Goal: Information Seeking & Learning: Check status

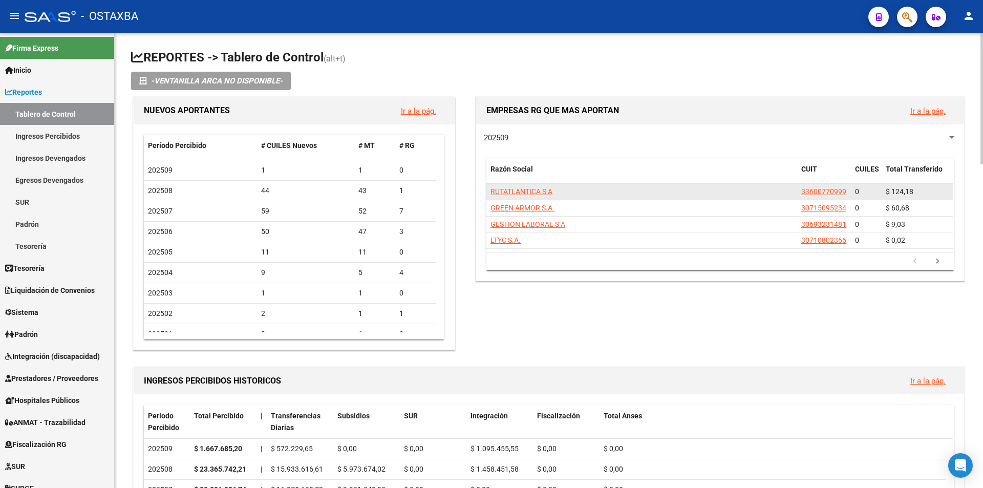
drag, startPoint x: 531, startPoint y: 177, endPoint x: 522, endPoint y: 184, distance: 11.3
click at [530, 178] on datatable-header-cell "Razón Social" at bounding box center [641, 175] width 311 height 34
click at [522, 184] on datatable-body-cell "RUTATLANTICA S A" at bounding box center [641, 192] width 311 height 16
click at [517, 187] on span "RUTATLANTICA S A" at bounding box center [522, 191] width 62 height 8
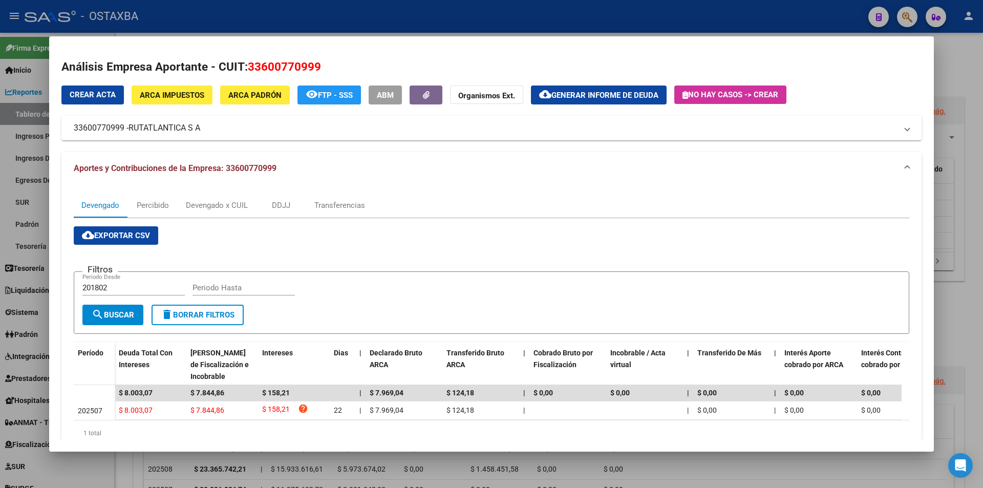
click at [397, 62] on h2 "Análisis Empresa Aportante - CUIT: 33600770999" at bounding box center [491, 66] width 860 height 17
click at [389, 15] on div at bounding box center [491, 244] width 983 height 488
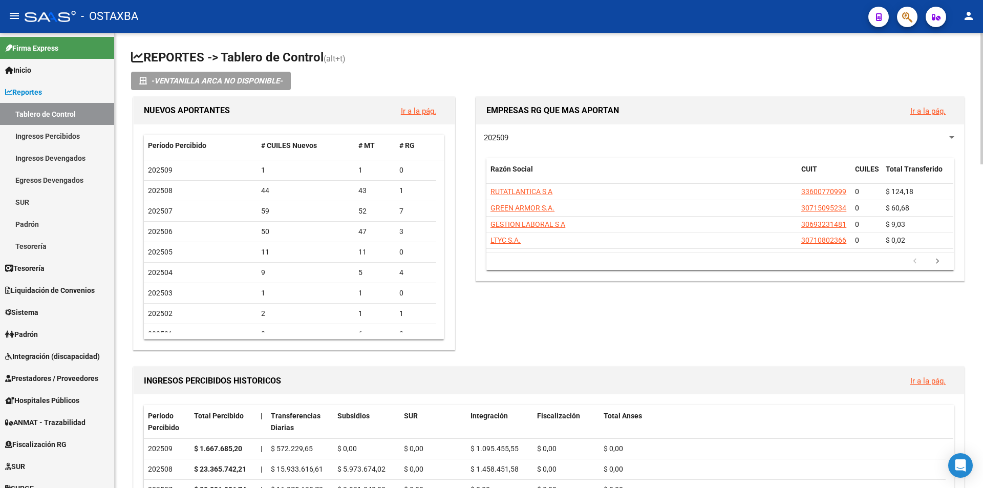
drag, startPoint x: 240, startPoint y: 39, endPoint x: 259, endPoint y: 32, distance: 19.6
click at [260, 32] on mat-toolbar "menu - OSTAXBA person" at bounding box center [491, 16] width 983 height 33
click at [265, 32] on mat-toolbar "menu - OSTAXBA person" at bounding box center [491, 16] width 983 height 33
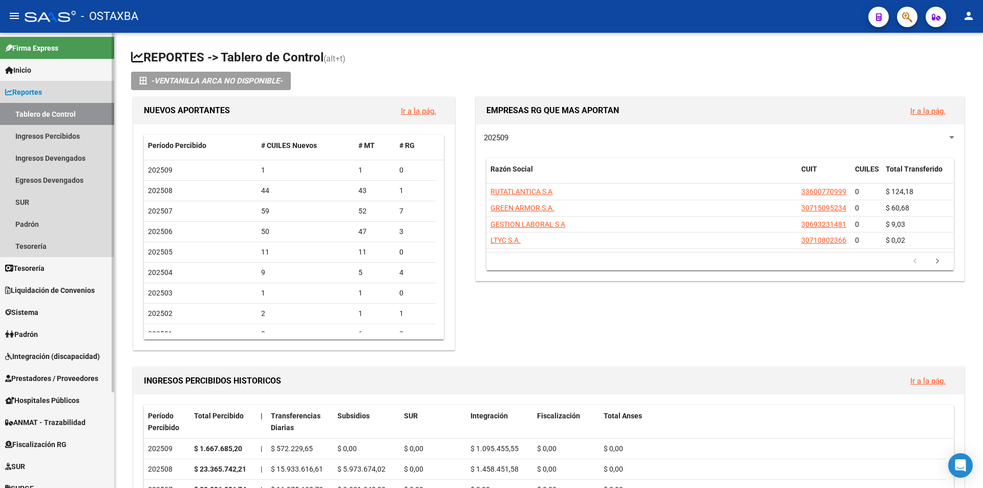
click at [70, 92] on link "Reportes" at bounding box center [57, 92] width 114 height 22
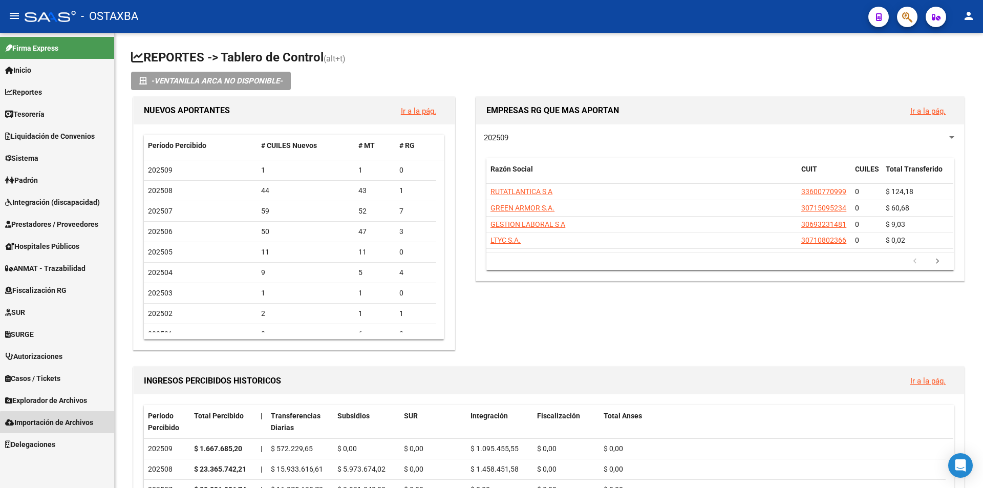
click at [66, 424] on span "Importación de Archivos" at bounding box center [49, 422] width 88 height 11
click at [65, 453] on link "ARCA" at bounding box center [57, 444] width 114 height 22
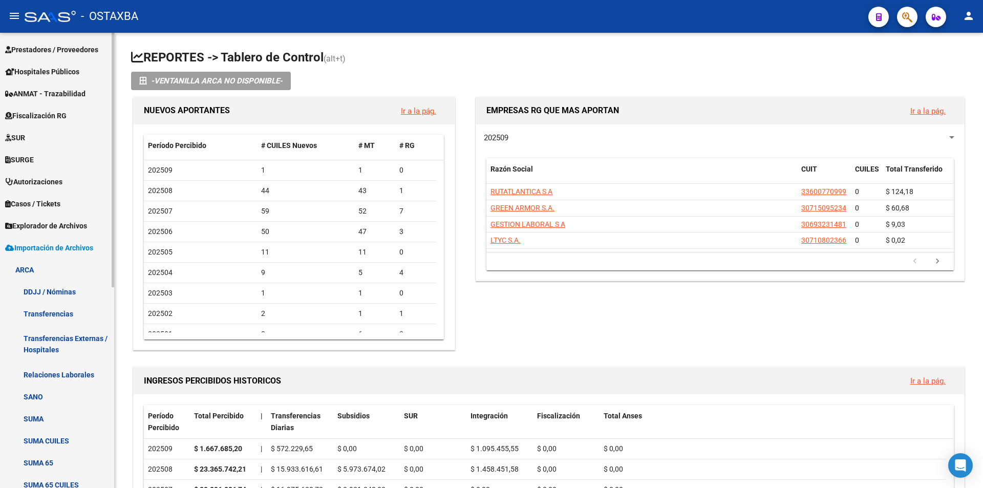
scroll to position [256, 0]
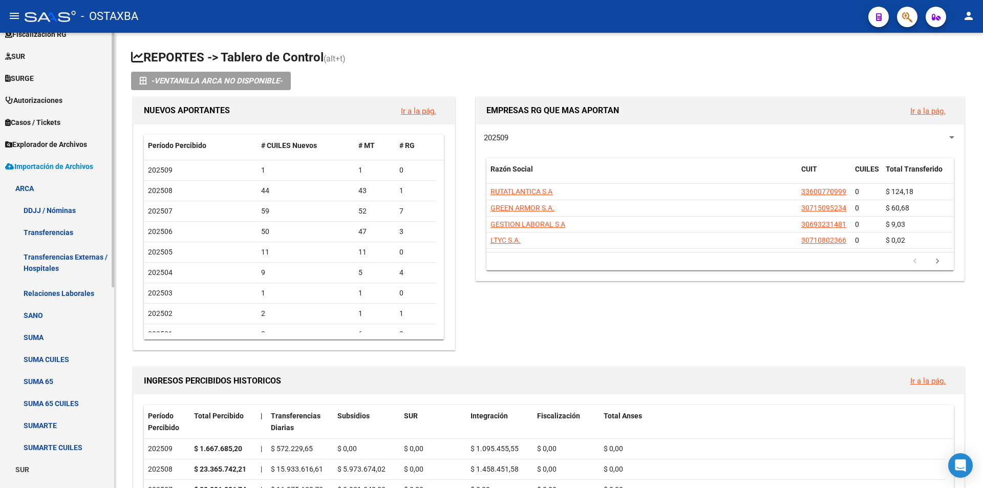
click at [58, 210] on link "DDJJ / Nóminas" at bounding box center [57, 210] width 114 height 22
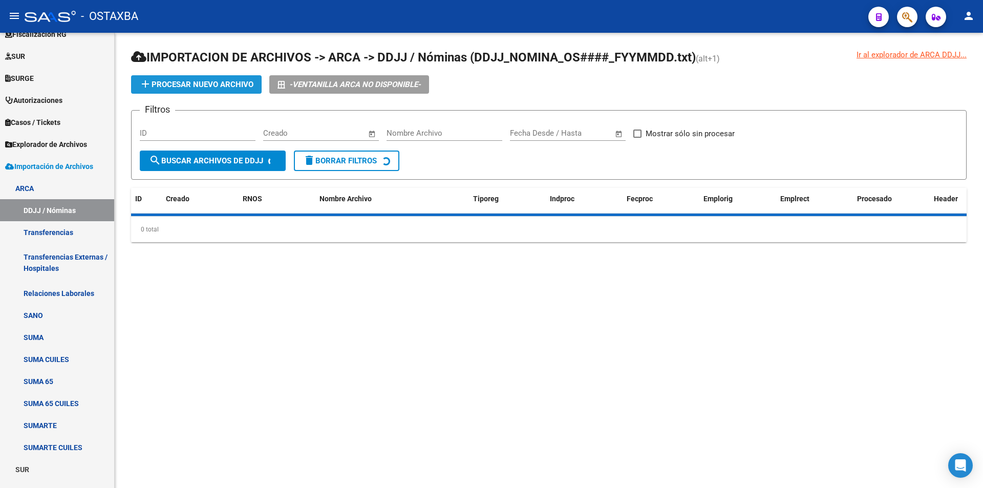
click at [197, 92] on button "add Procesar nuevo archivo" at bounding box center [196, 84] width 131 height 18
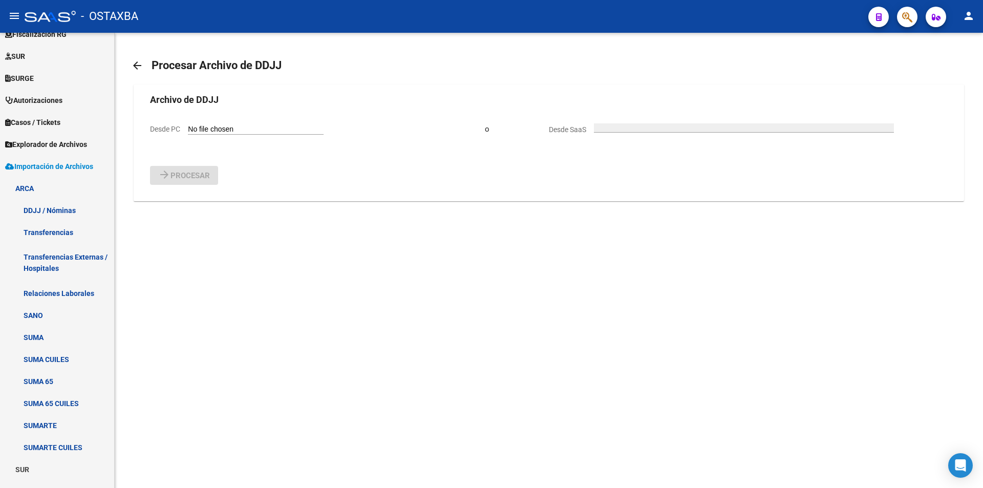
click at [203, 122] on form "Archivo de DDJJ Desde PC o Desde SaaS arrow_forward Procesar" at bounding box center [548, 139] width 797 height 92
click at [203, 134] on input "Desde PC" at bounding box center [256, 130] width 136 height 10
type input "C:\fakepath\DDJJ_NOMINA_OS003504_F250903.txt"
click at [162, 208] on button "arrow_forward Procesar" at bounding box center [184, 201] width 68 height 19
click at [186, 130] on label "Desde PC" at bounding box center [237, 130] width 174 height 10
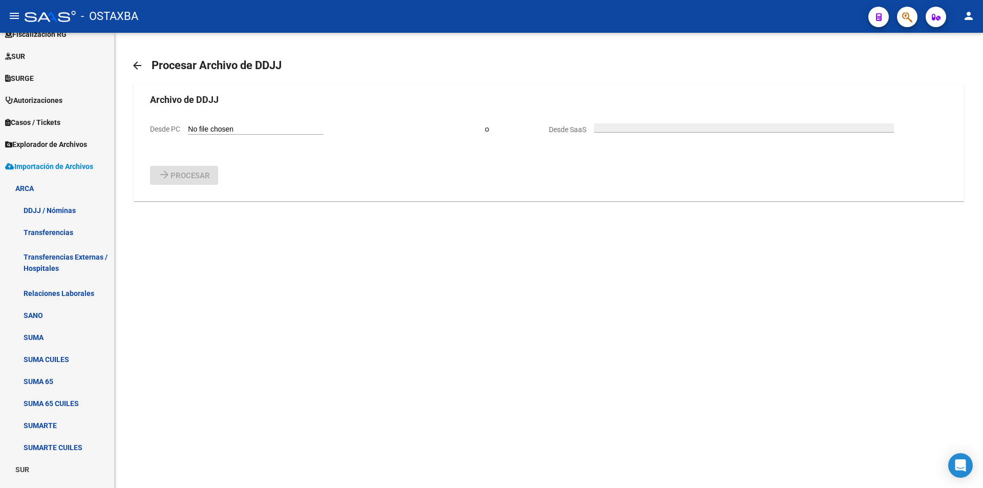
click at [188, 130] on input "Desde PC" at bounding box center [256, 130] width 136 height 10
type input "C:\fakepath\DDJJ_NOMINA_OS003504_F250904.txt"
click at [202, 194] on button "arrow_forward Procesar" at bounding box center [184, 201] width 68 height 19
click at [209, 130] on input "Desde PC" at bounding box center [256, 130] width 136 height 10
type input "C:\fakepath\DDJJ_NOMINA_OS003504_F250905.txt"
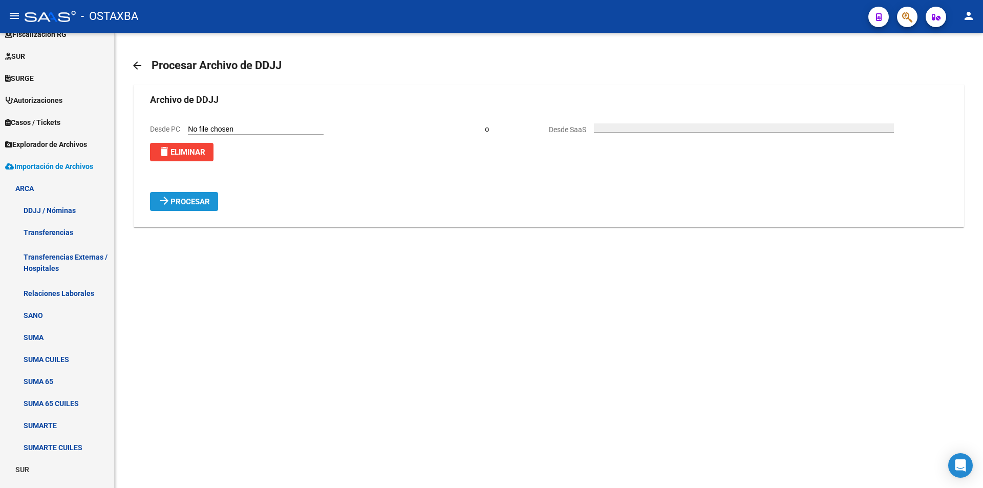
click at [176, 199] on span "Procesar" at bounding box center [190, 201] width 39 height 9
click at [209, 132] on input "Desde PC" at bounding box center [256, 130] width 136 height 10
type input "C:\fakepath\DDJJ_NOMINA_OS003504_F250908.txt"
click at [198, 203] on span "Procesar" at bounding box center [190, 201] width 39 height 9
click at [206, 132] on input "Desde PC" at bounding box center [256, 130] width 136 height 10
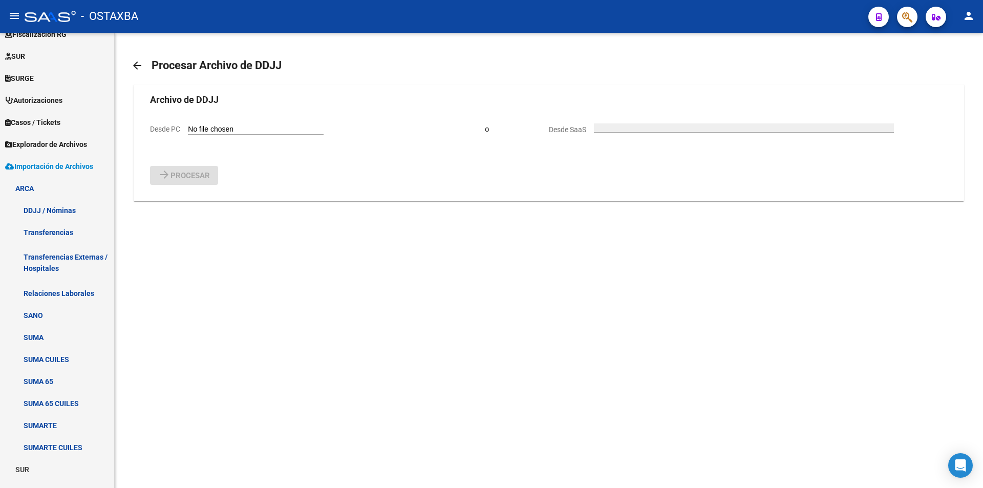
type input "C:\fakepath\DDJJ_NOMINA_OS003504_F250909.txt"
click at [206, 192] on form "Archivo de DDJJ Desde PC delete Eliminar o Desde SaaS arrow_forward Procesar" at bounding box center [548, 152] width 797 height 118
click at [206, 200] on span "Procesar" at bounding box center [190, 201] width 39 height 9
click at [218, 134] on input "Desde PC" at bounding box center [256, 130] width 136 height 10
type input "C:\fakepath\DDJJ_NOMINA_OS003504_F250910.txt"
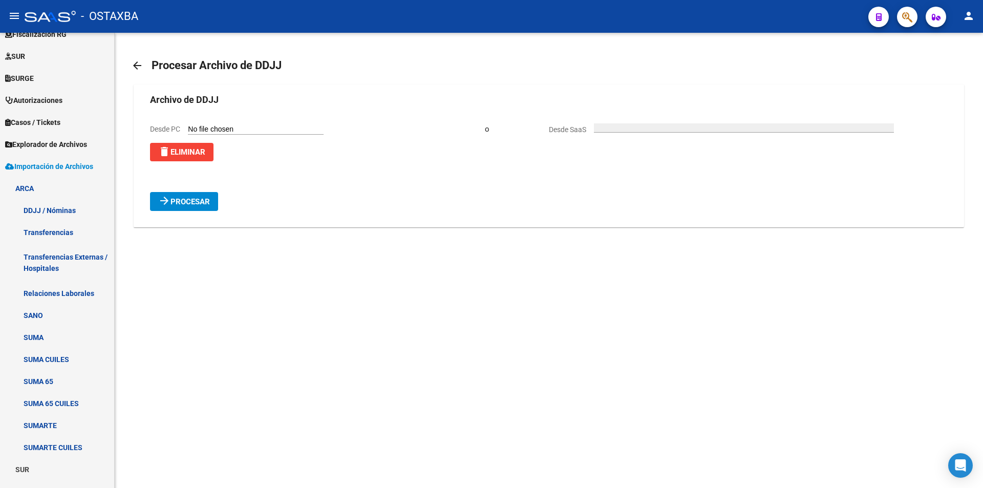
click at [206, 195] on button "arrow_forward Procesar" at bounding box center [184, 201] width 68 height 19
click at [80, 230] on link "Transferencias" at bounding box center [57, 232] width 114 height 22
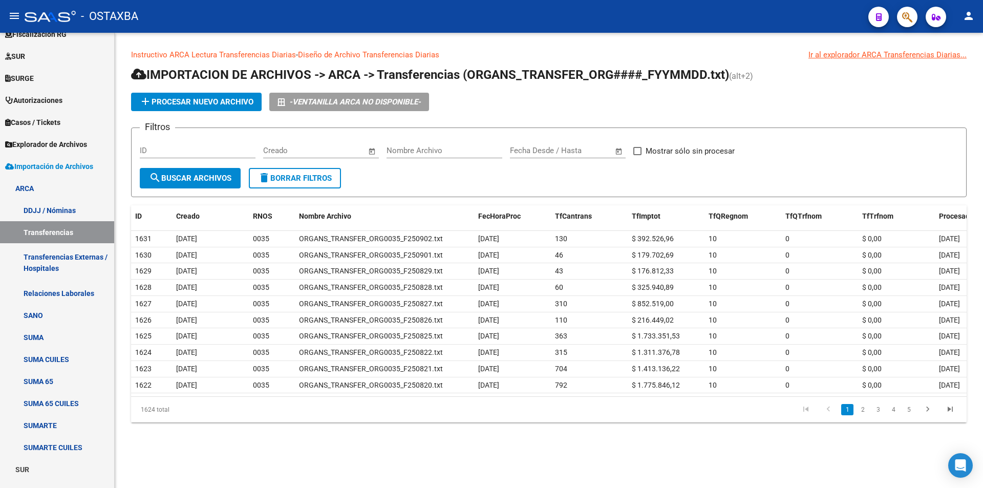
click at [193, 105] on span "add Procesar nuevo archivo" at bounding box center [196, 101] width 114 height 9
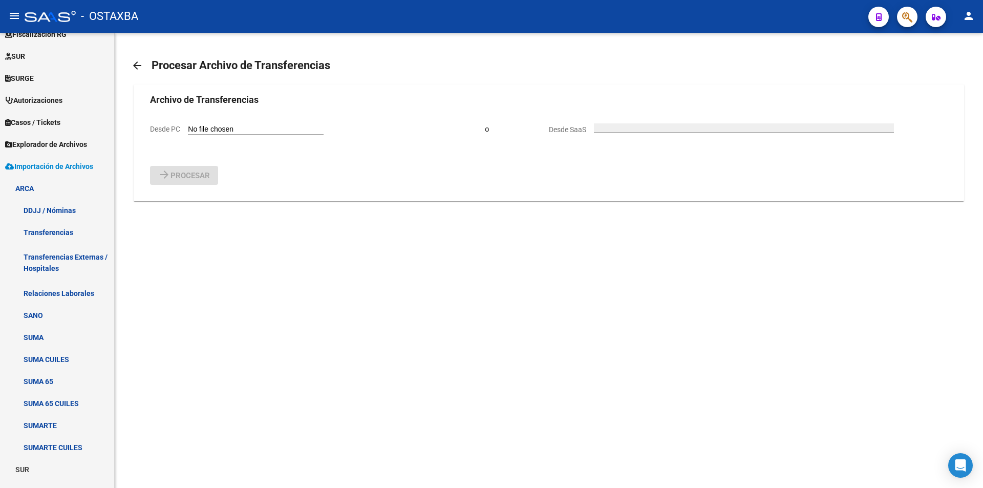
click at [187, 135] on div "Desde PC" at bounding box center [237, 128] width 174 height 11
click at [186, 133] on label "Desde PC" at bounding box center [237, 130] width 174 height 10
click at [188, 133] on input "Desde PC" at bounding box center [256, 130] width 136 height 10
type input "C:\fakepath\ORGANS_TRANSFER_ORG0035_F250903.txt"
click at [205, 206] on span "Procesar" at bounding box center [190, 201] width 39 height 9
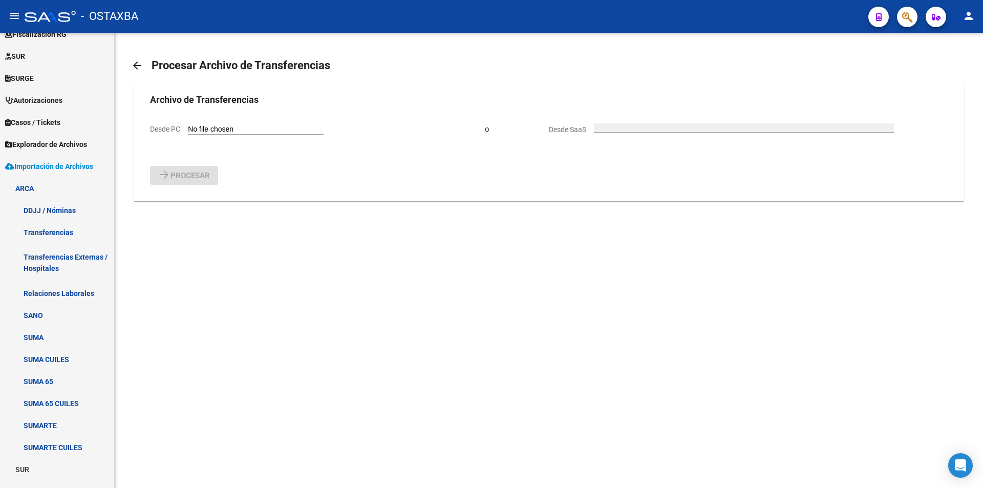
click at [209, 132] on input "Desde PC" at bounding box center [256, 130] width 136 height 10
type input "C:\fakepath\ORGANS_TRANSFER_ORG0035_F250904.txt"
click at [181, 194] on button "arrow_forward Procesar" at bounding box center [184, 201] width 68 height 19
click at [216, 127] on input "Desde PC" at bounding box center [256, 130] width 136 height 10
type input "C:\fakepath\ORGANS_TRANSFER_ORG0035_F250905.txt"
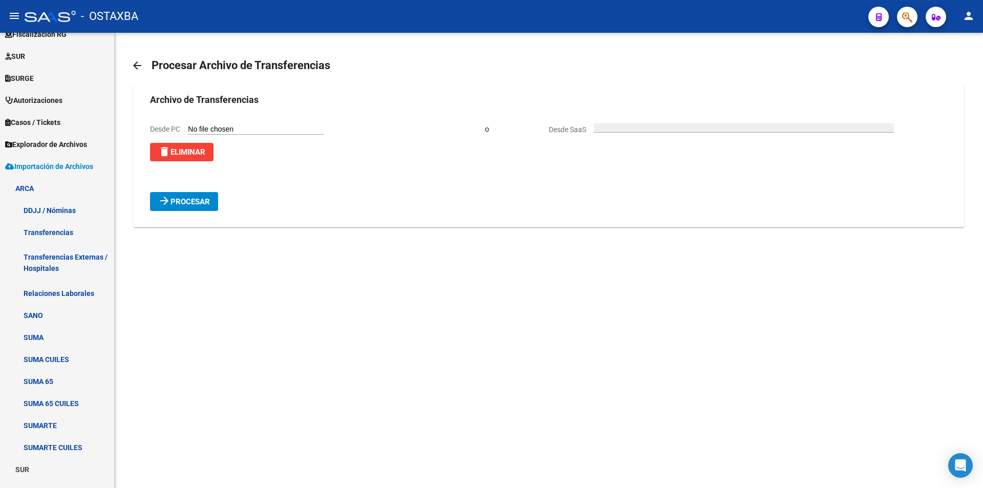
click at [230, 199] on div "arrow_forward Procesar" at bounding box center [548, 201] width 797 height 19
click at [202, 197] on button "arrow_forward Procesar" at bounding box center [184, 201] width 68 height 19
click at [235, 122] on form "Archivo de Transferencias Desde PC o Desde SaaS arrow_forward Procesar" at bounding box center [548, 139] width 797 height 92
click at [229, 132] on input "Desde PC" at bounding box center [256, 130] width 136 height 10
type input "C:\fakepath\ORGANS_TRANSFER_ORG0035_F250908.txt"
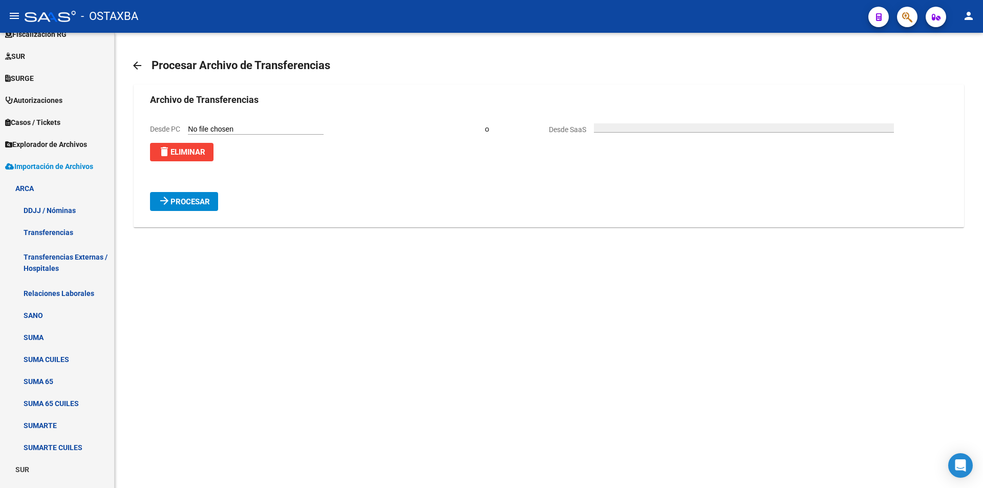
click at [163, 199] on mat-icon "arrow_forward" at bounding box center [164, 201] width 12 height 12
click at [201, 132] on input "Desde PC" at bounding box center [256, 130] width 136 height 10
type input "C:\fakepath\ORGANS_TRANSFER_ORG0035_F250909.txt"
click at [216, 206] on button "arrow_forward Procesar" at bounding box center [184, 201] width 68 height 19
click at [264, 131] on input "Desde PC" at bounding box center [256, 130] width 136 height 10
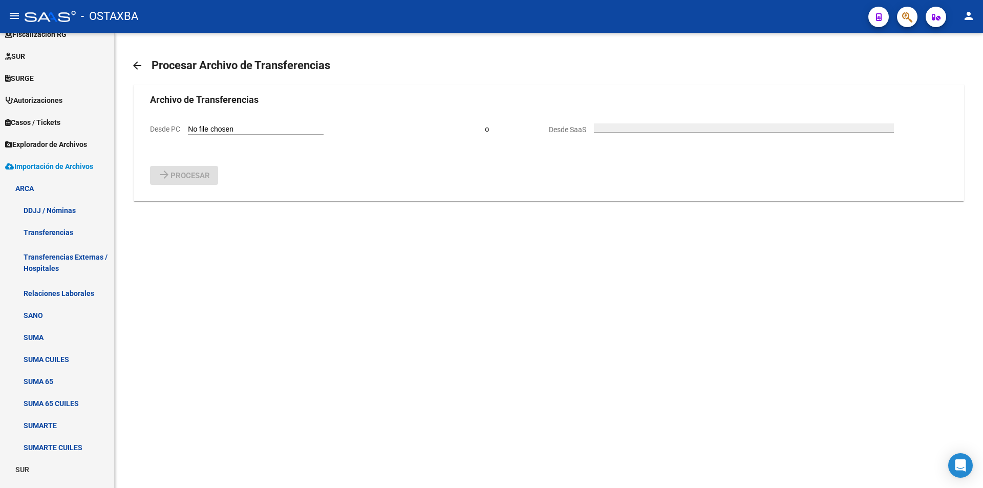
type input "C:\fakepath\ORGANS_TRANSFER_ORG0035_F250910.txt"
click at [204, 201] on span "Procesar" at bounding box center [190, 201] width 39 height 9
click at [76, 181] on link "ARCA" at bounding box center [57, 188] width 114 height 22
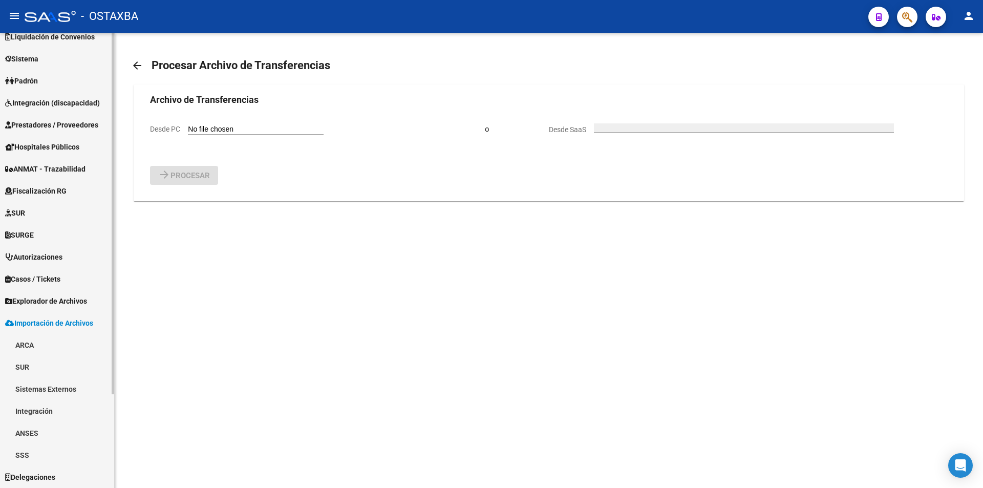
scroll to position [99, 0]
drag, startPoint x: 92, startPoint y: 320, endPoint x: 92, endPoint y: 306, distance: 13.3
click at [92, 319] on span "Importación de Archivos" at bounding box center [49, 322] width 88 height 11
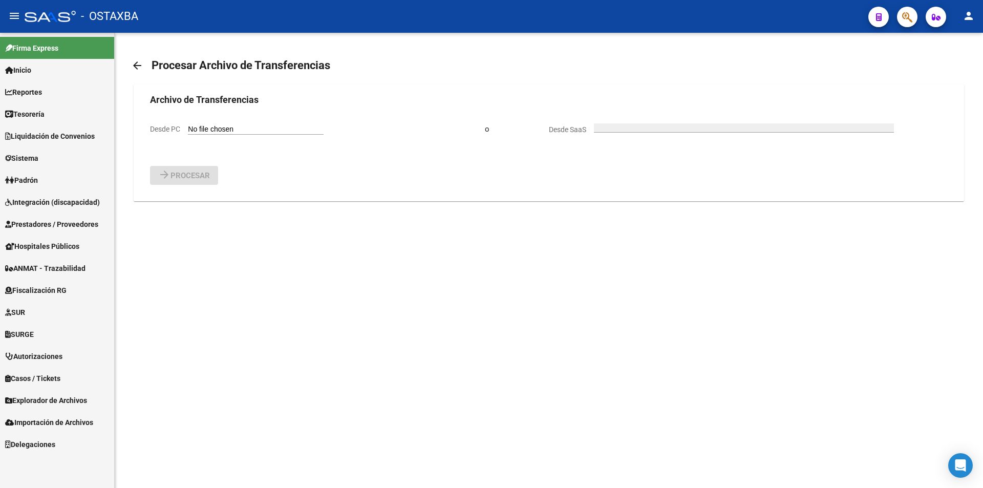
scroll to position [0, 0]
click at [66, 407] on link "Explorador de Archivos" at bounding box center [57, 400] width 114 height 22
click at [55, 427] on link "ARCA" at bounding box center [57, 422] width 114 height 22
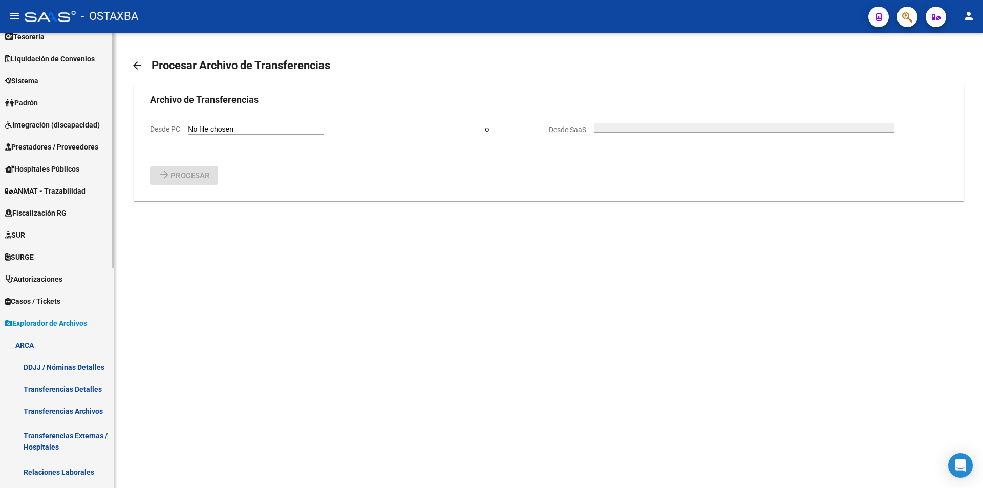
scroll to position [154, 0]
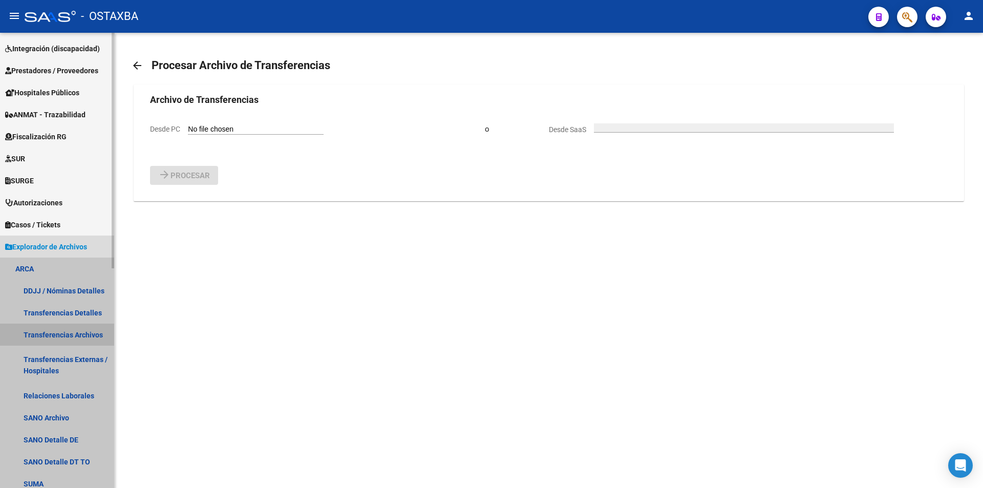
click at [81, 328] on link "Transferencias Archivos" at bounding box center [57, 335] width 114 height 22
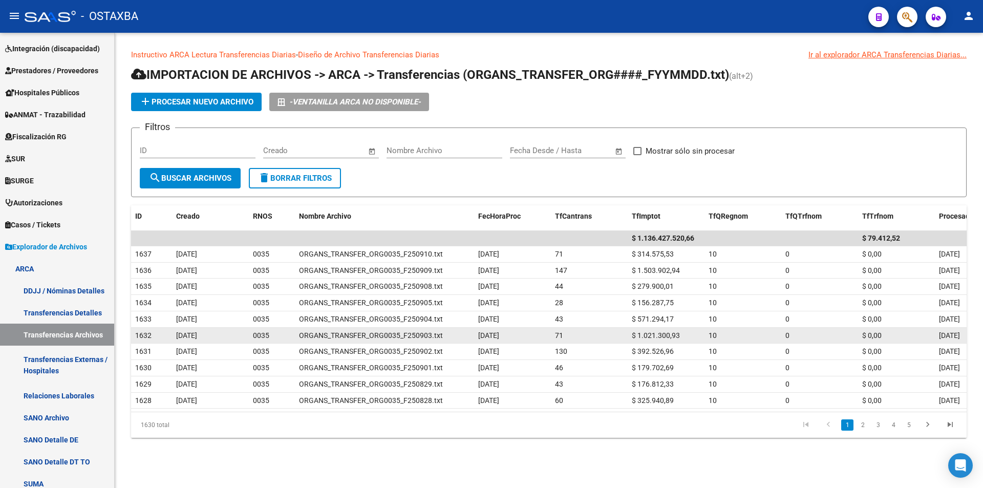
click at [659, 339] on span "$ 1.021.300,93" at bounding box center [656, 335] width 48 height 8
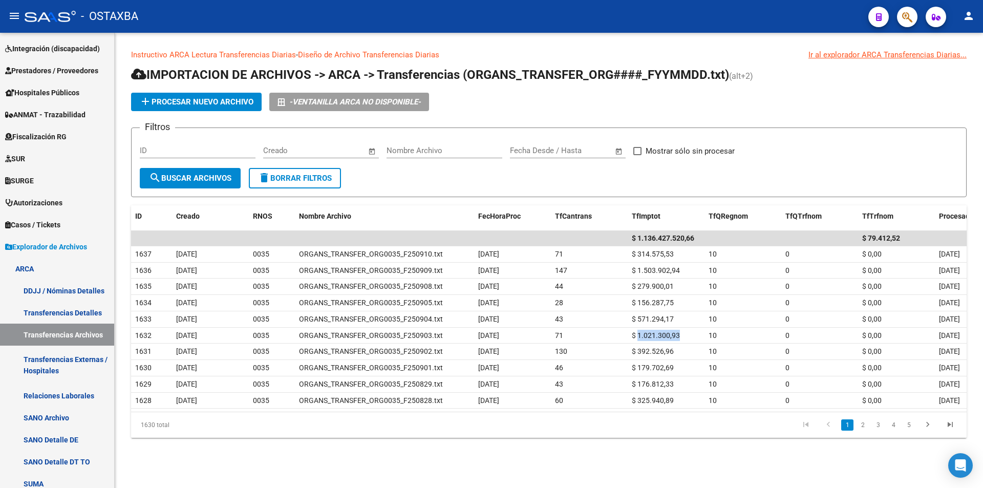
copy span "1.021.300,93"
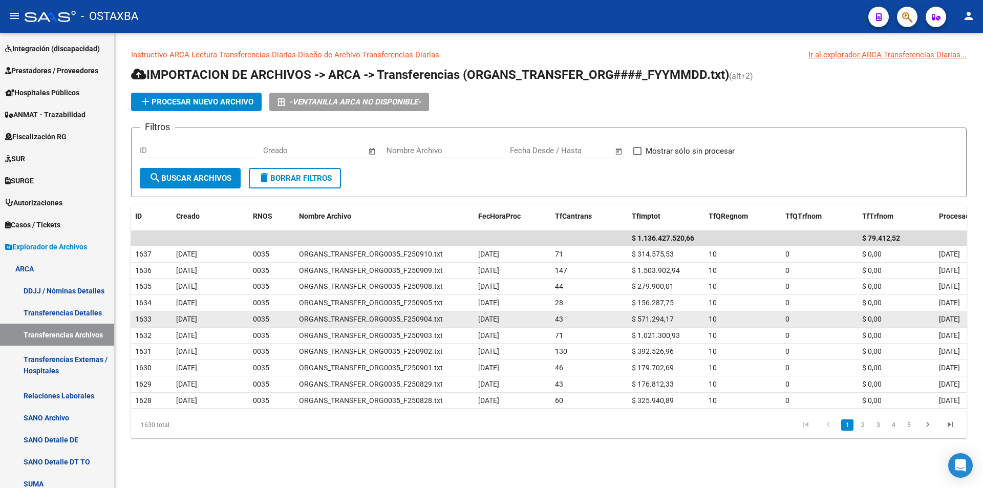
click at [651, 318] on span "$ 571.294,17" at bounding box center [653, 319] width 42 height 8
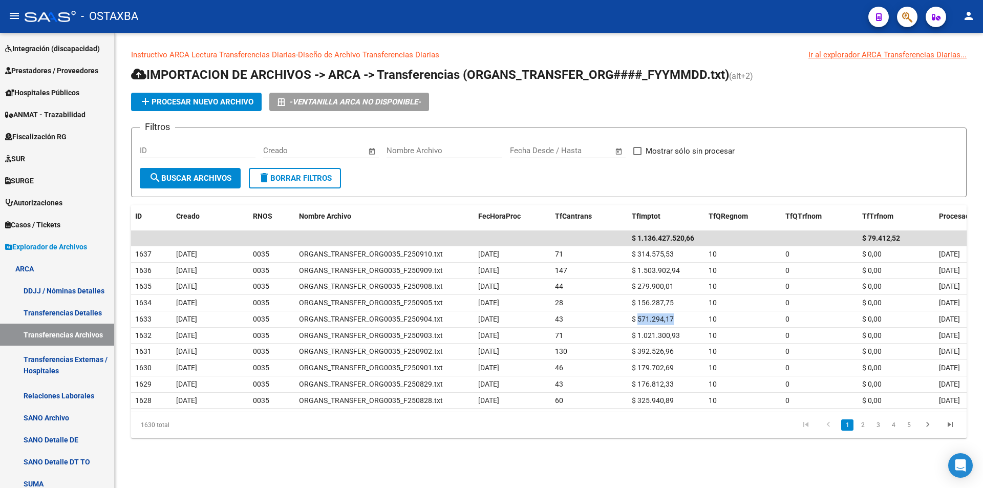
copy span "571.294,17"
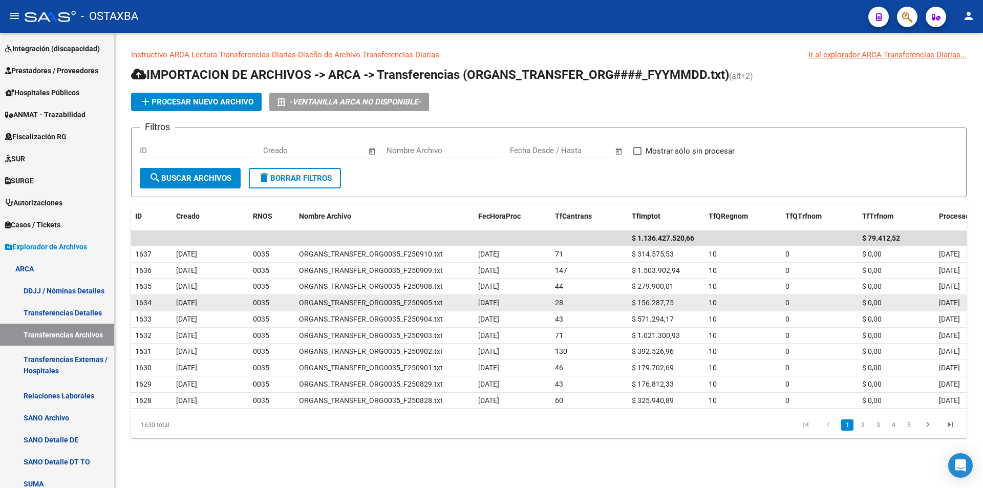
click at [652, 301] on span "$ 156.287,75" at bounding box center [653, 303] width 42 height 8
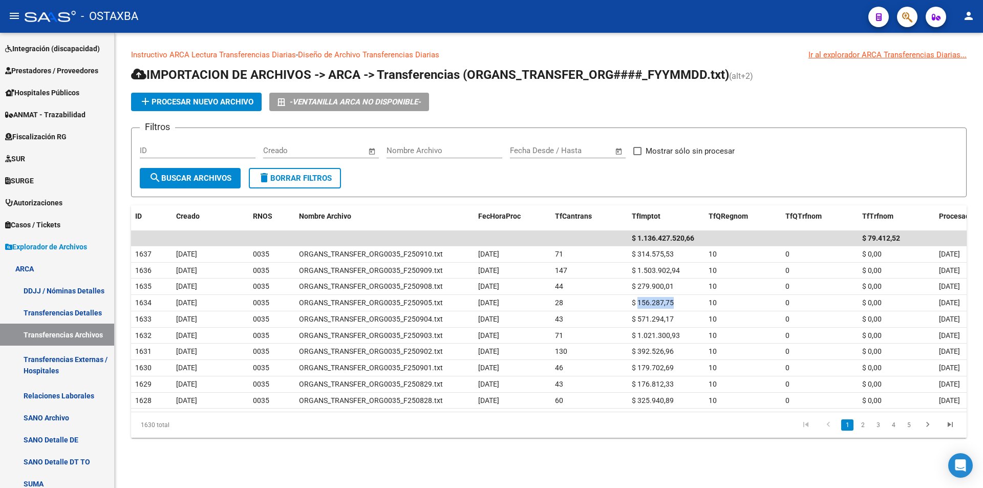
copy span "156.287,75"
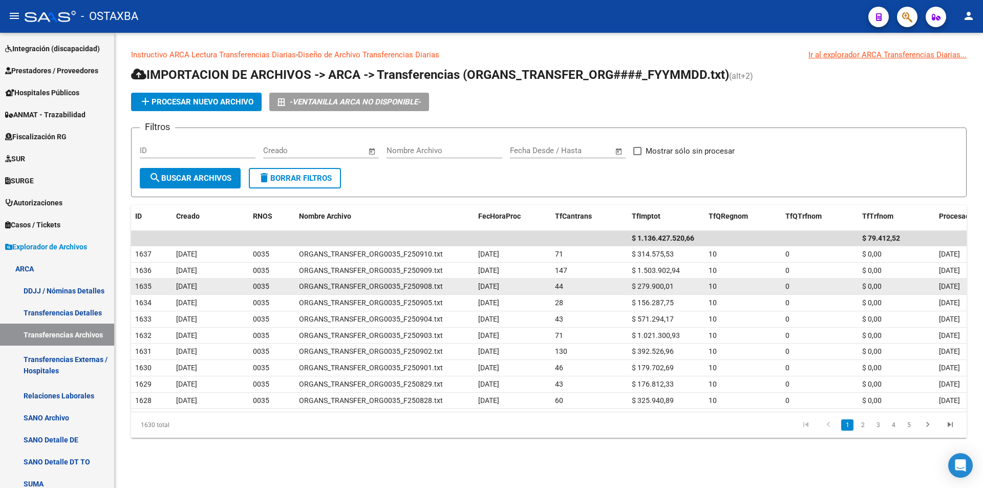
click at [647, 282] on span "$ 279.900,01" at bounding box center [653, 286] width 42 height 8
click at [667, 286] on span "$ 279.900,01" at bounding box center [653, 286] width 42 height 8
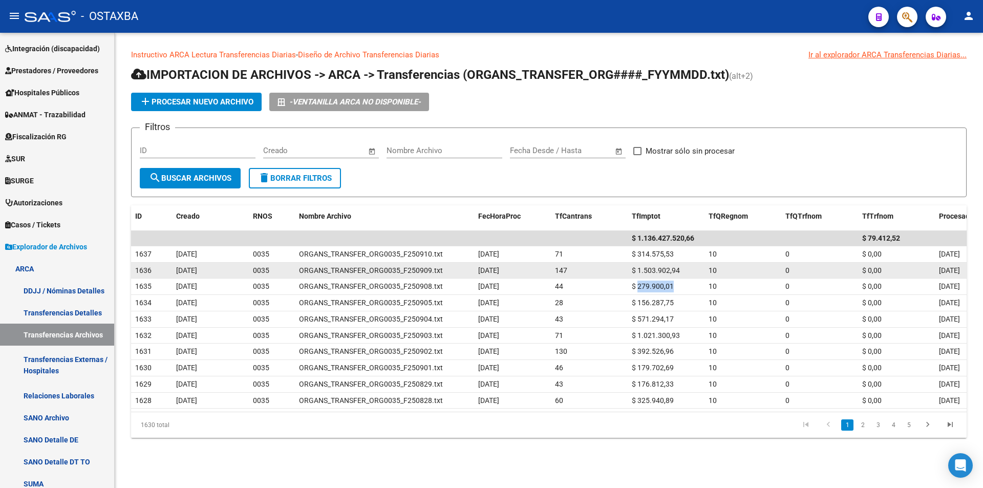
click at [660, 272] on span "$ 1.503.902,94" at bounding box center [656, 270] width 48 height 8
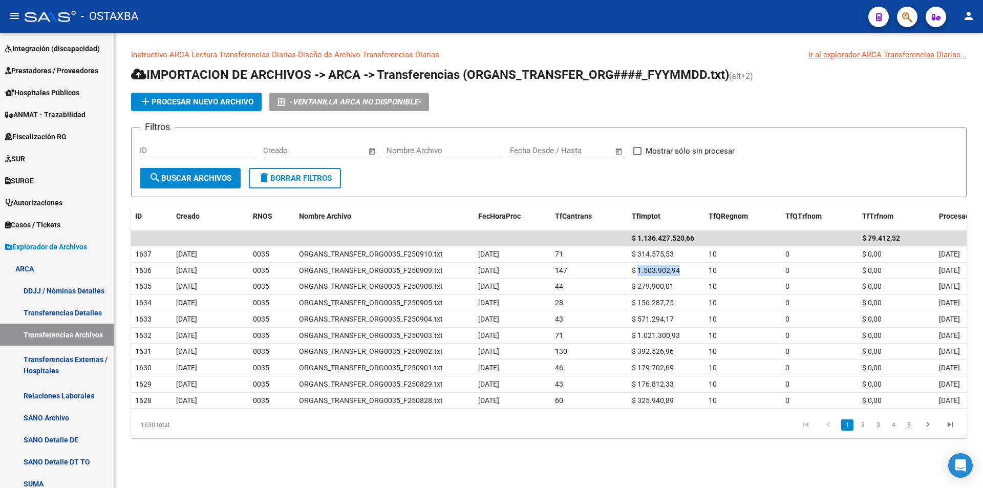
copy span "1.503.902,94"
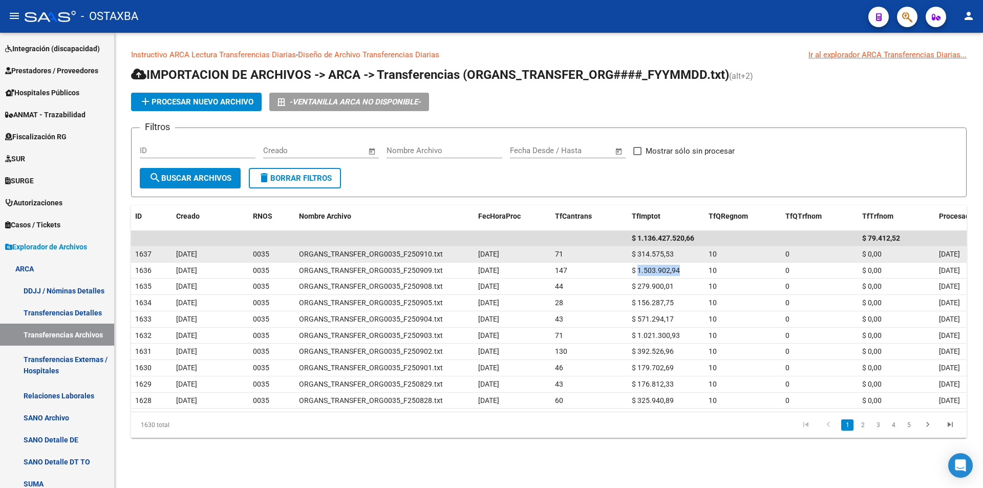
click at [663, 257] on span "$ 314.575,53" at bounding box center [653, 254] width 42 height 8
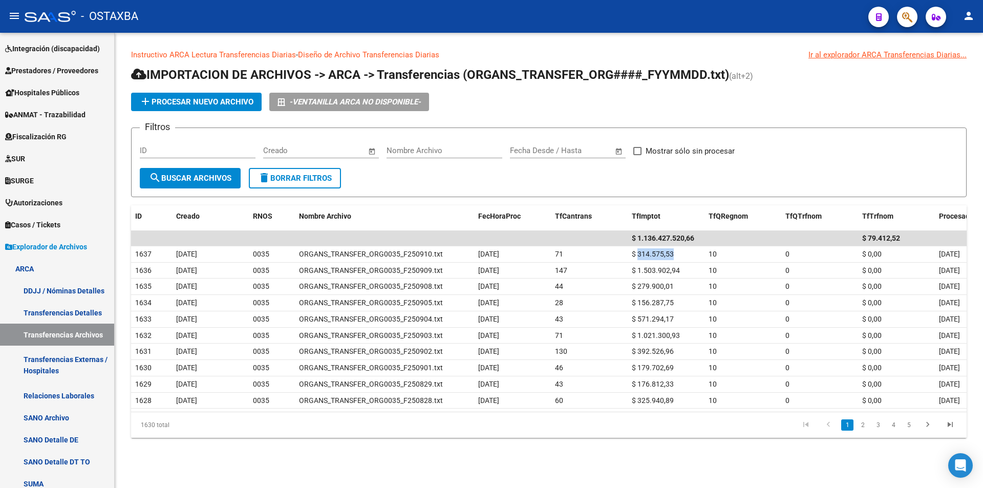
copy span "314.575,53"
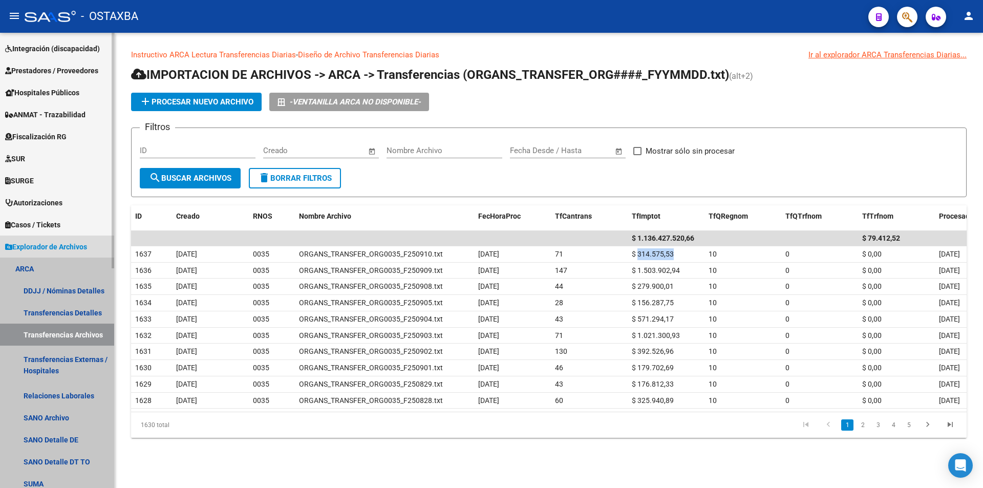
click at [53, 262] on link "ARCA" at bounding box center [57, 269] width 114 height 22
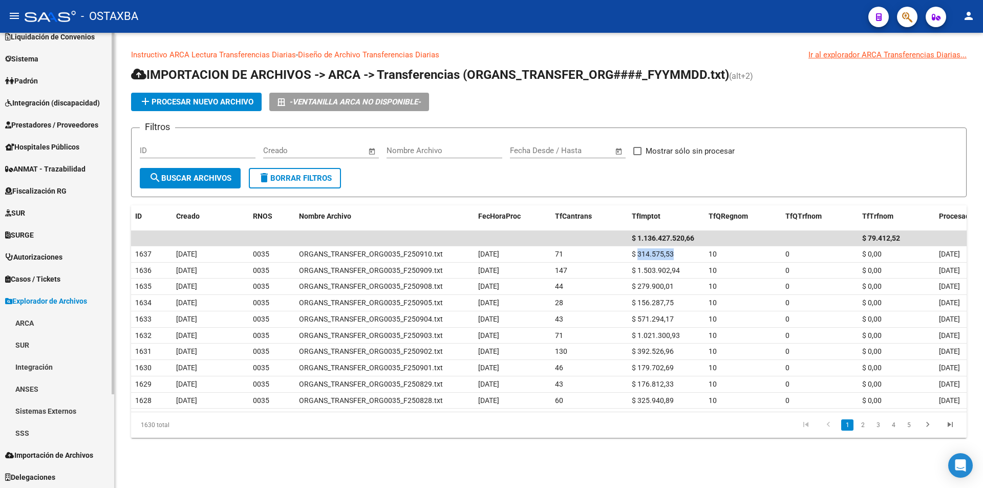
scroll to position [99, 0]
click at [87, 302] on span "Explorador de Archivos" at bounding box center [46, 300] width 82 height 11
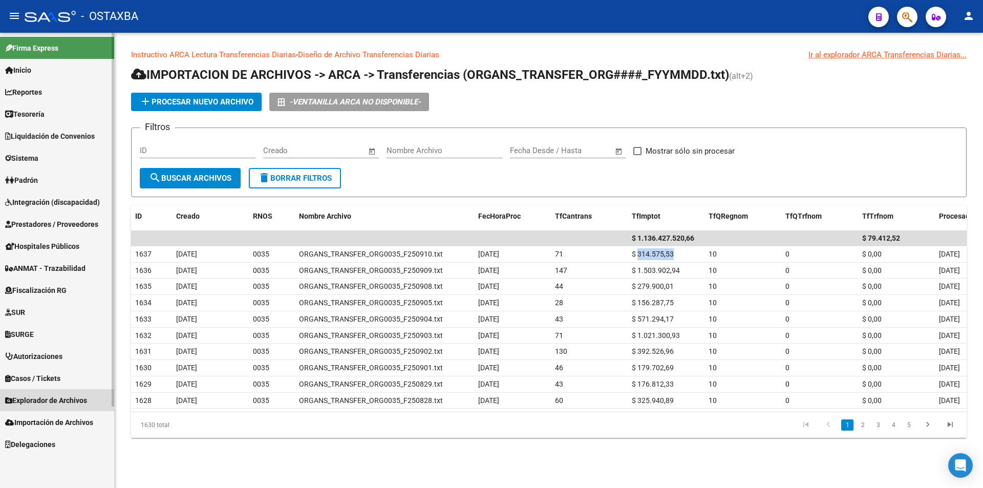
scroll to position [0, 0]
click at [65, 424] on span "Importación de Archivos" at bounding box center [49, 422] width 88 height 11
click at [63, 443] on link "ARCA" at bounding box center [57, 444] width 114 height 22
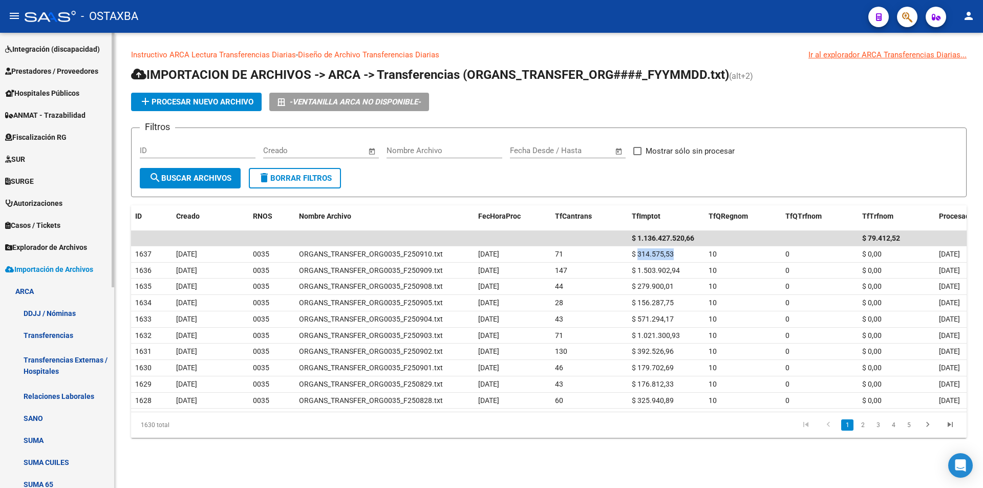
scroll to position [205, 0]
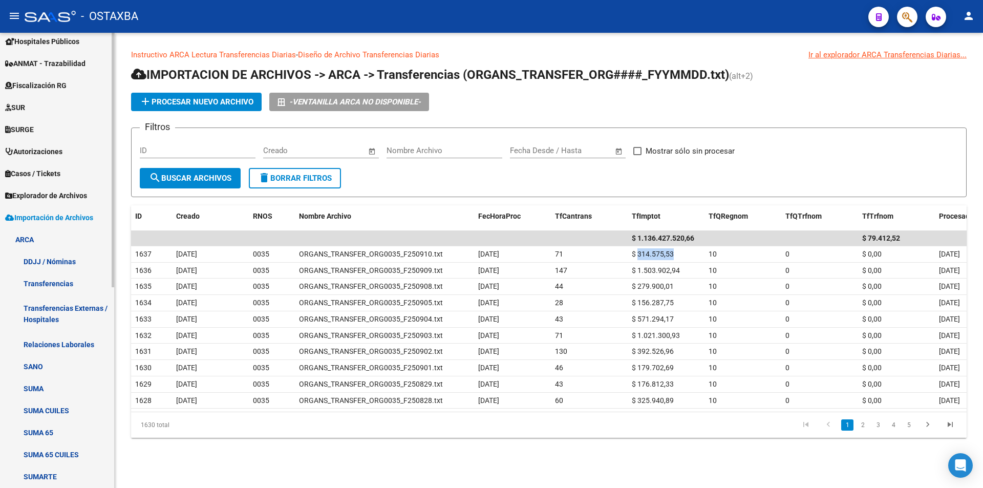
click at [48, 347] on link "Relaciones Laborales" at bounding box center [57, 344] width 114 height 22
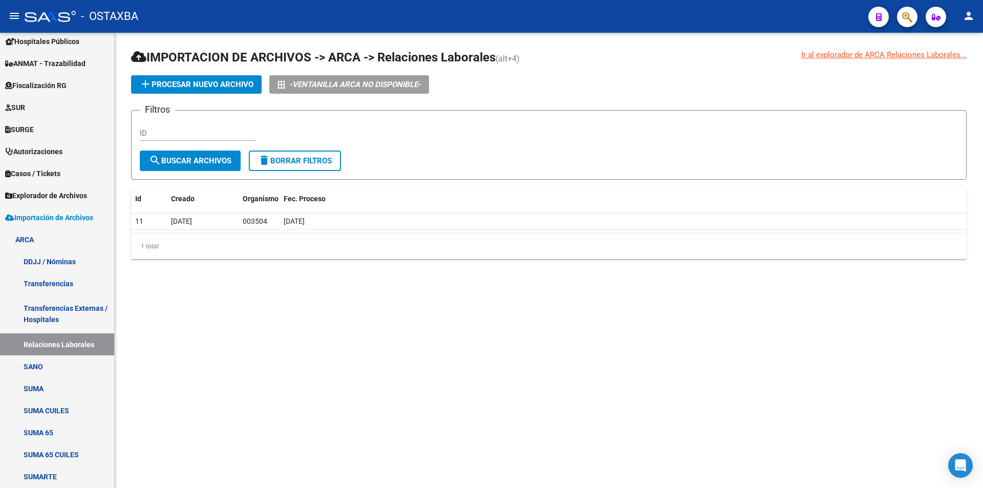
click at [175, 75] on app-list-header "IMPORTACION DE ARCHIVOS -> ARCA -> Relaciones Laborales (alt+4) add Procesar nu…" at bounding box center [549, 114] width 836 height 131
click at [213, 86] on span "add Procesar nuevo archivo" at bounding box center [196, 84] width 114 height 9
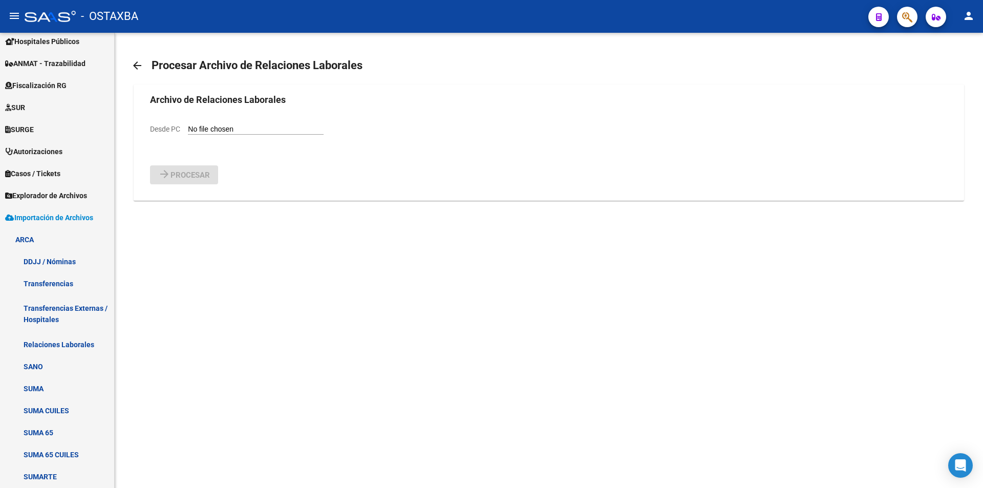
click at [200, 133] on input "Desde PC" at bounding box center [256, 130] width 136 height 10
type input "C:\fakepath\Relaciones_Laborales_2025-09-03.txt"
drag, startPoint x: 203, startPoint y: 208, endPoint x: 199, endPoint y: 202, distance: 7.4
click at [203, 208] on button "arrow_forward Procesar" at bounding box center [184, 201] width 68 height 19
click at [198, 129] on input "Desde PC" at bounding box center [256, 130] width 136 height 10
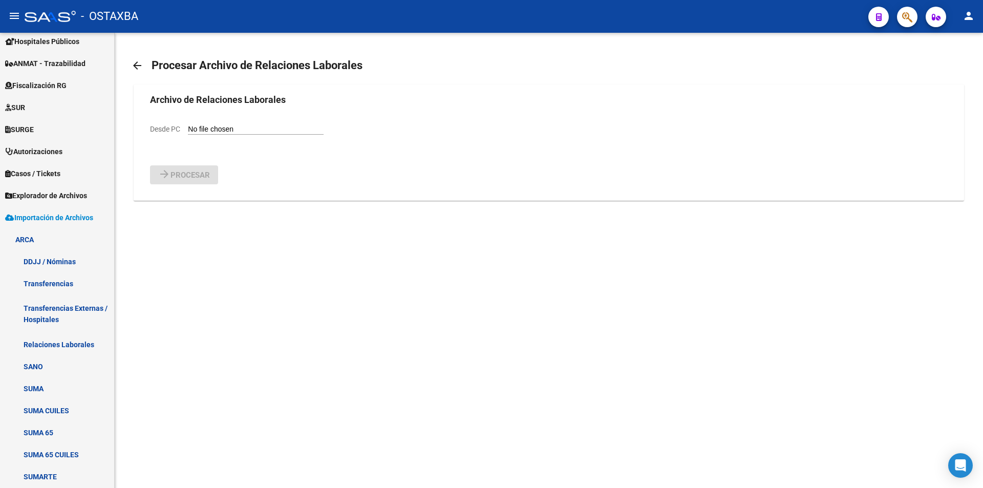
type input "C:\fakepath\Relaciones_Laborales_2025-09-04.txt"
click at [198, 204] on span "Procesar" at bounding box center [190, 201] width 39 height 9
click at [212, 125] on input "Desde PC" at bounding box center [256, 130] width 136 height 10
type input "C:\fakepath\Relaciones_Laborales_2025-09-05.txt"
click at [178, 206] on span "Procesar" at bounding box center [190, 201] width 39 height 9
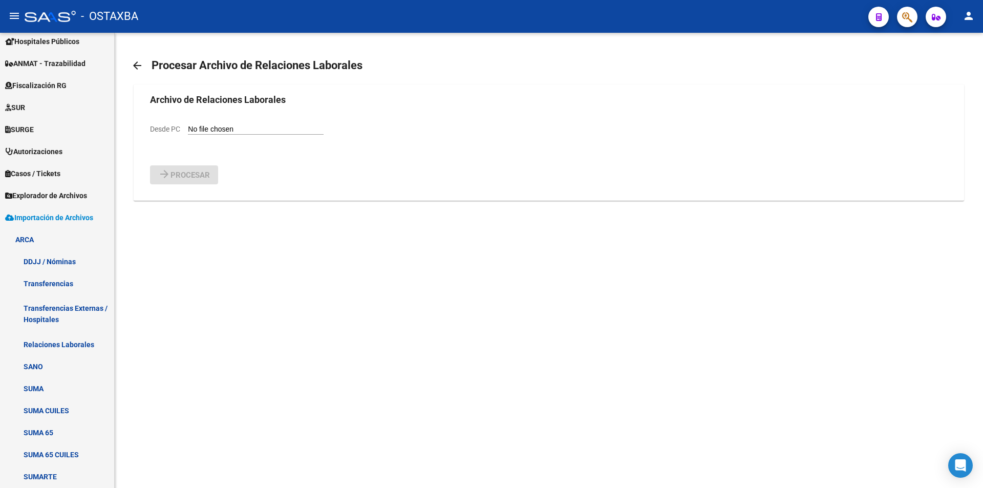
click at [274, 127] on input "Desde PC" at bounding box center [256, 130] width 136 height 10
type input "C:\fakepath\Relaciones_Laborales_2025-09-08.txt"
click at [193, 203] on span "Procesar" at bounding box center [190, 201] width 39 height 9
click at [239, 128] on input "Desde PC" at bounding box center [256, 130] width 136 height 10
type input "C:\fakepath\Relaciones_Laborales_2025-09-09.txt"
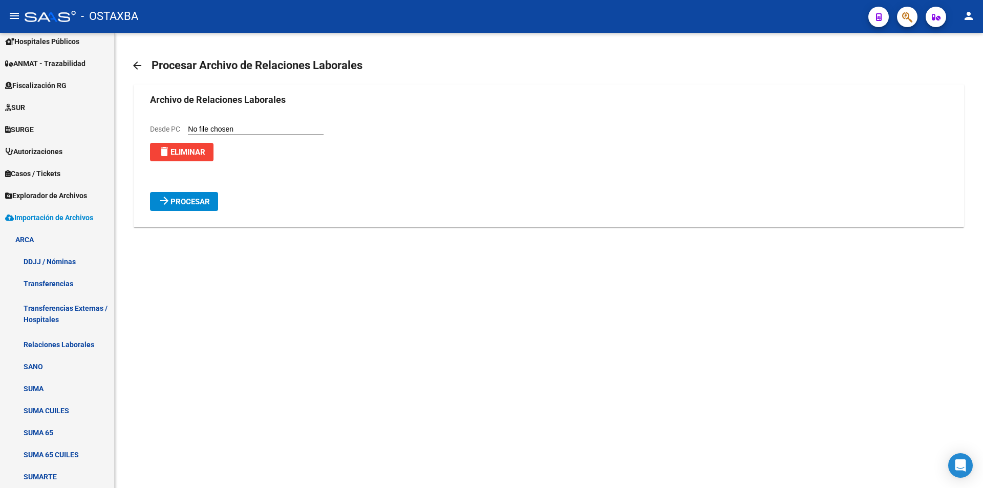
click at [200, 211] on button "arrow_forward Procesar" at bounding box center [184, 201] width 68 height 19
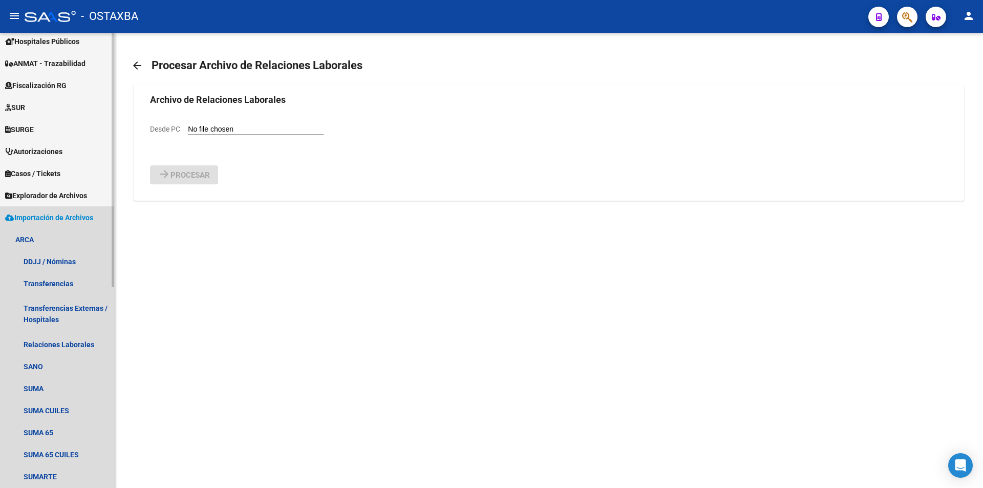
click at [80, 220] on span "Importación de Archivos" at bounding box center [49, 217] width 88 height 11
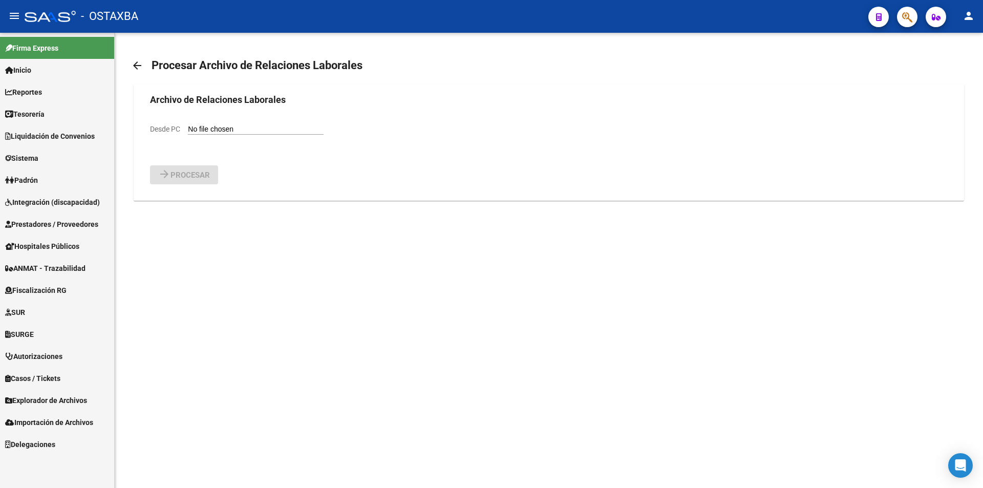
click at [92, 395] on link "Explorador de Archivos" at bounding box center [57, 400] width 114 height 22
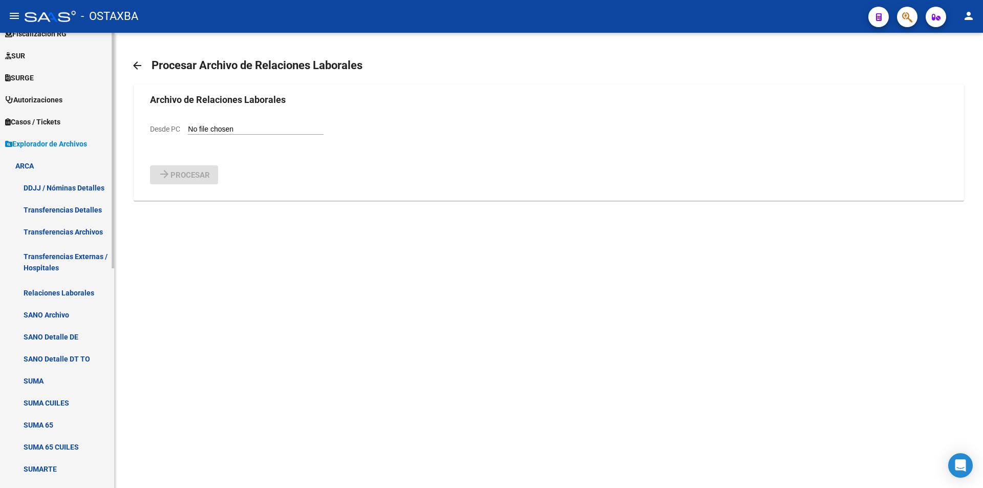
scroll to position [205, 0]
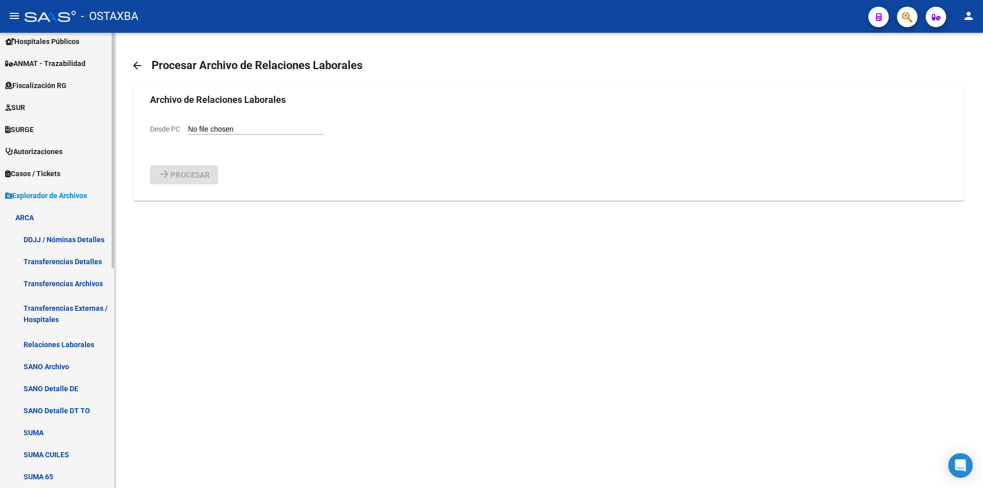
click at [81, 334] on link "Relaciones Laborales" at bounding box center [57, 344] width 114 height 22
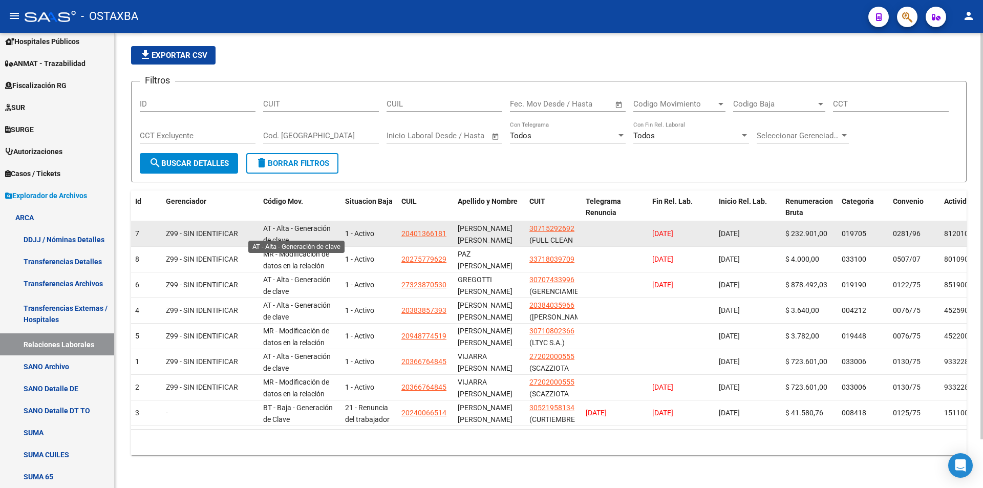
click at [311, 224] on span "AT - Alta - Generación de clave" at bounding box center [297, 234] width 68 height 20
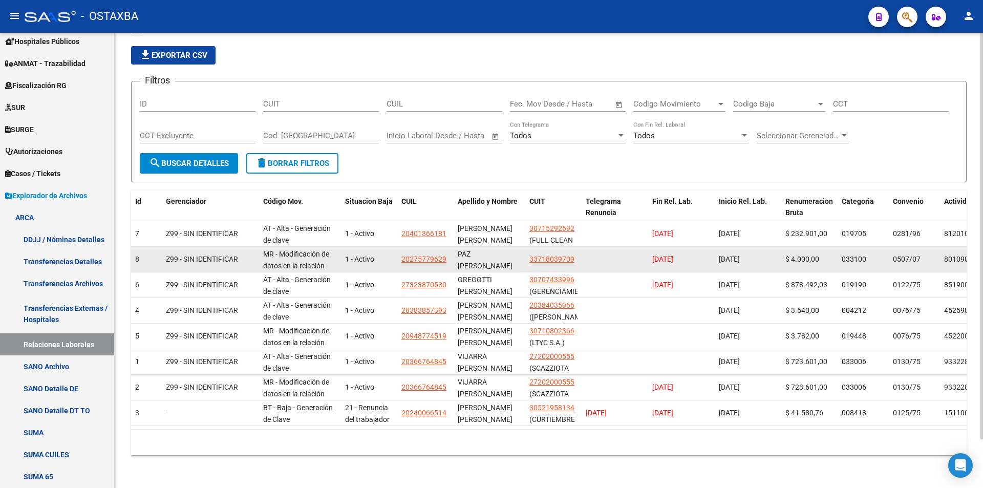
click at [301, 251] on div "MR - Modificación de datos en la relación CUIT –CUIL" at bounding box center [300, 259] width 74 height 22
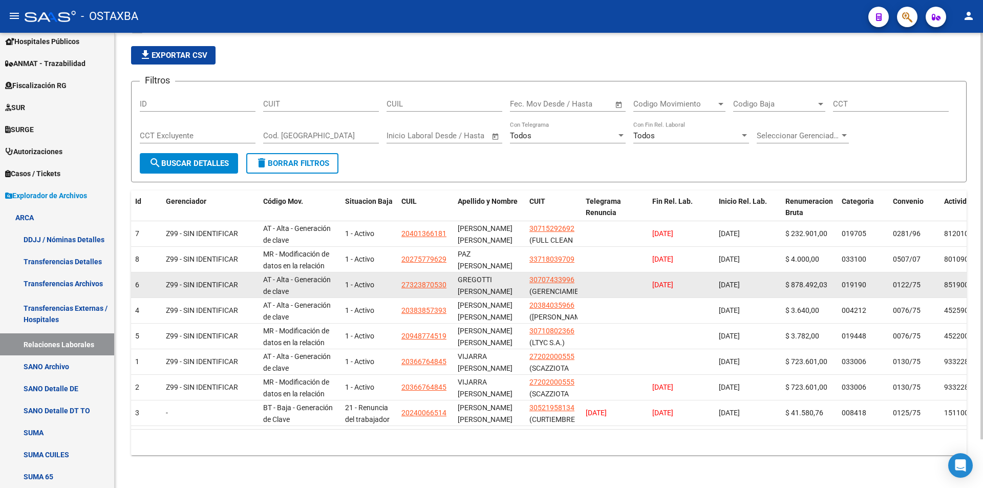
click at [292, 274] on div "AT - Alta - Generación de clave" at bounding box center [300, 285] width 74 height 22
click at [285, 277] on div "AT - Alta - Generación de clave" at bounding box center [300, 285] width 74 height 22
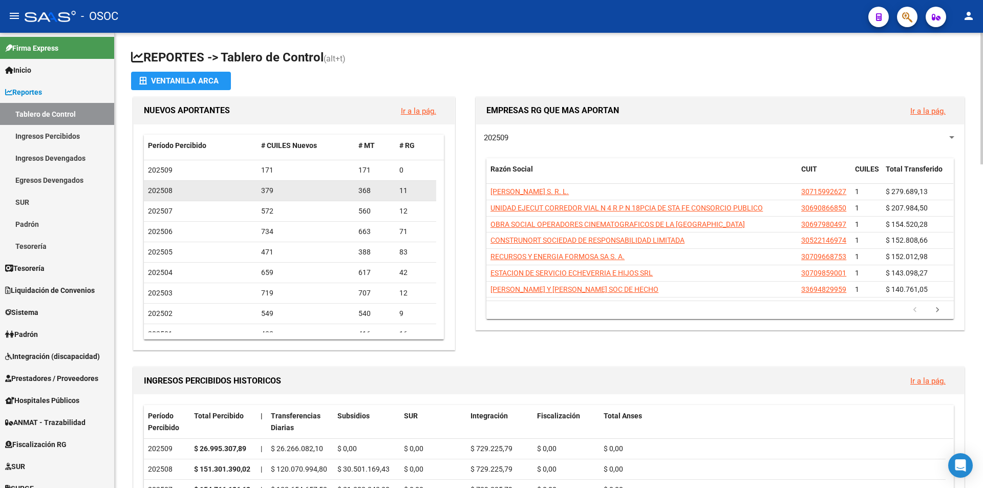
drag, startPoint x: 256, startPoint y: 163, endPoint x: 337, endPoint y: 183, distance: 84.2
click at [338, 183] on datatable-body-cell "379" at bounding box center [306, 191] width 98 height 20
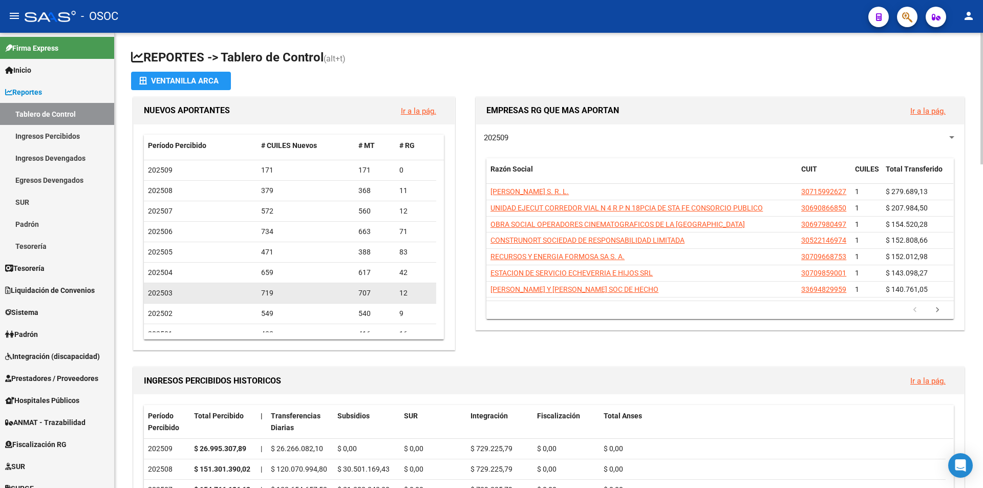
click at [295, 286] on datatable-body-cell "719" at bounding box center [306, 293] width 98 height 20
click at [337, 54] on span "(alt+t)" at bounding box center [335, 59] width 22 height 10
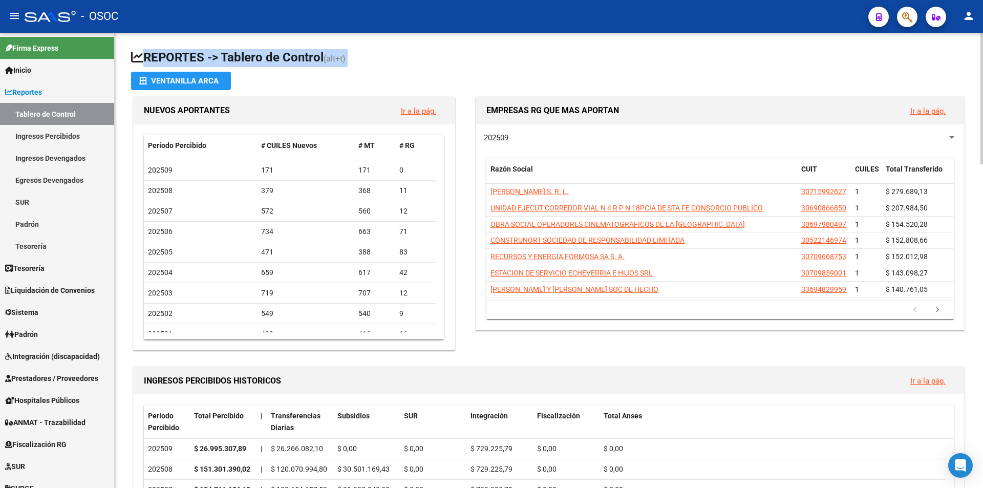
click at [337, 52] on h1 "REPORTES -> Tablero de Control (alt+t)" at bounding box center [549, 58] width 836 height 18
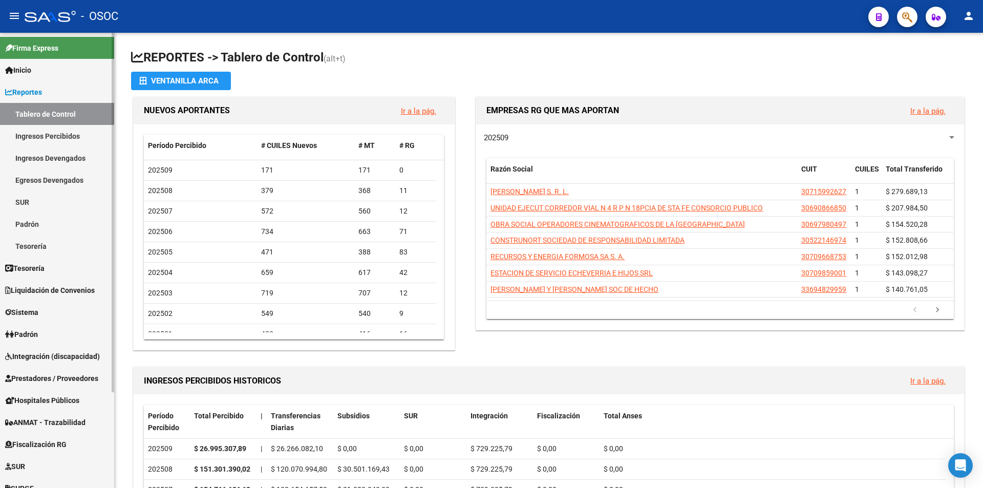
click at [58, 122] on link "Tablero de Control" at bounding box center [57, 114] width 114 height 22
click at [899, 11] on button "button" at bounding box center [907, 17] width 20 height 20
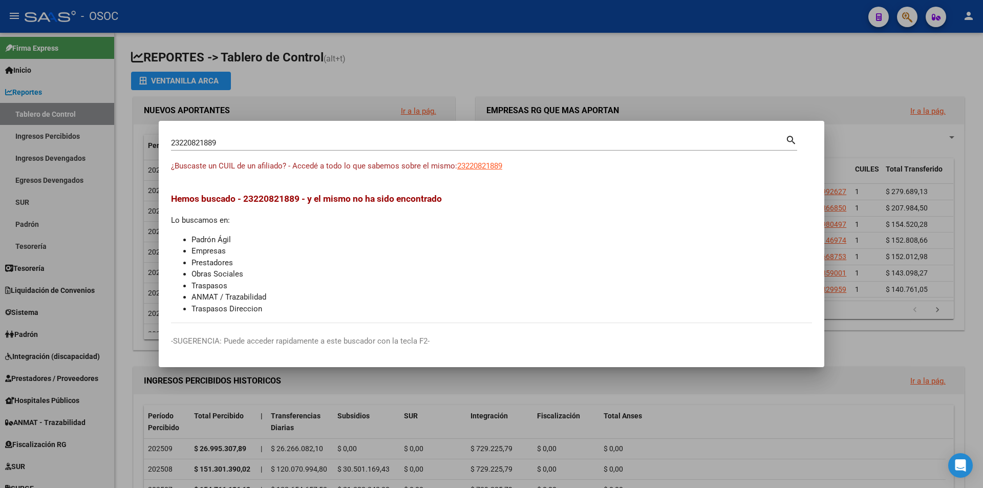
click at [332, 157] on div "23220821889 Buscar (apellido, dni, cuil, nro traspaso, cuit, obra social) search" at bounding box center [484, 146] width 626 height 27
click at [334, 152] on div "23220821889 Buscar (apellido, dni, cuil, nro traspaso, cuit, obra social) search" at bounding box center [484, 146] width 626 height 27
click at [334, 143] on input "23220821889" at bounding box center [478, 142] width 614 height 9
drag, startPoint x: 336, startPoint y: 142, endPoint x: 345, endPoint y: 144, distance: 8.4
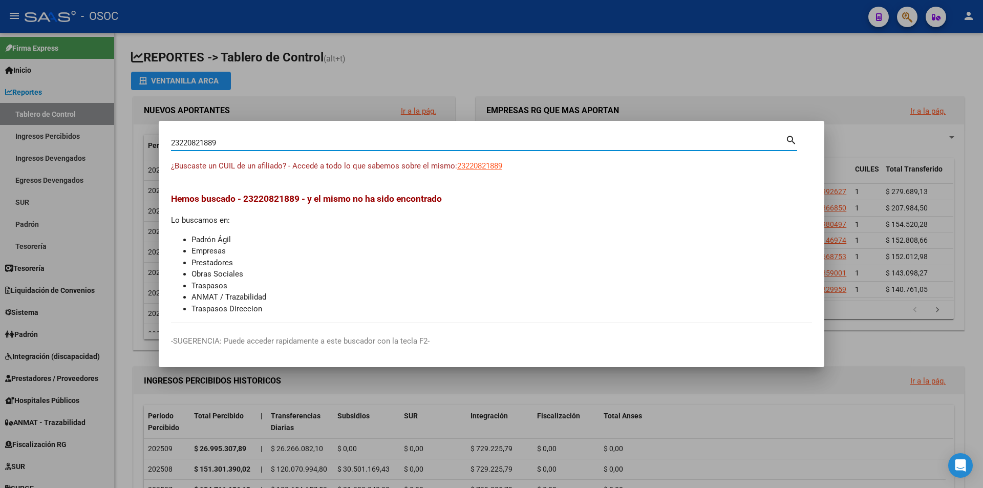
click at [337, 143] on input "23220821889" at bounding box center [478, 142] width 614 height 9
click at [345, 144] on input "23220821889" at bounding box center [478, 142] width 614 height 9
type input "2"
type input "23220821889"
click at [310, 138] on div "23220821889 Buscar (apellido, dni, cuil, nro traspaso, cuit, obra social)" at bounding box center [478, 142] width 614 height 15
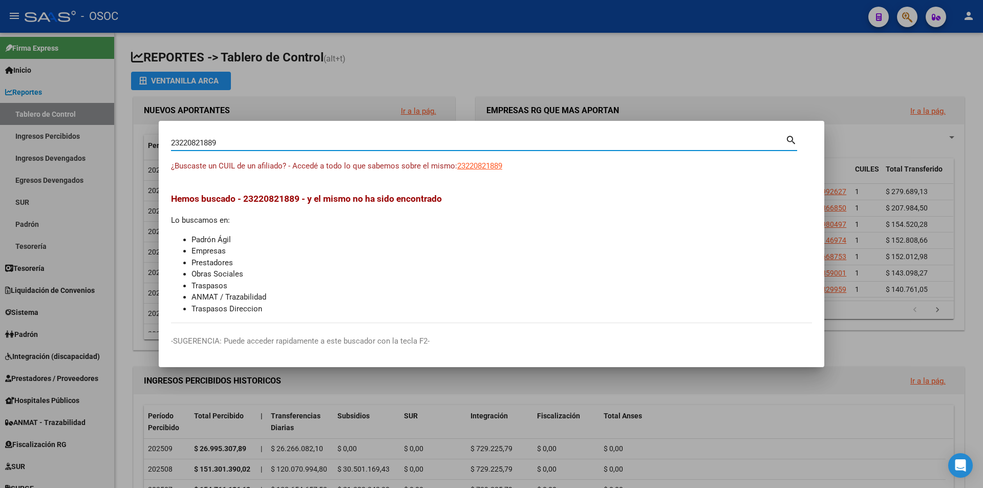
click at [309, 141] on input "23220821889" at bounding box center [478, 142] width 614 height 9
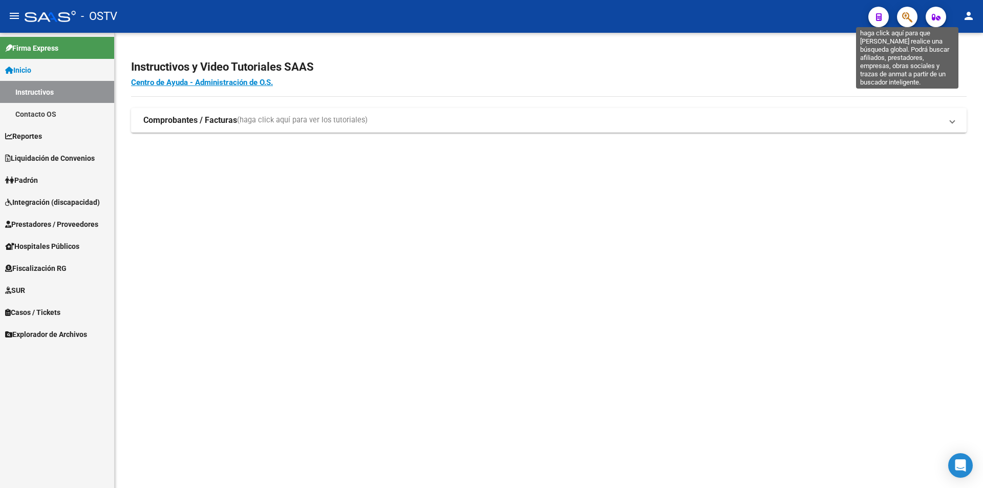
click at [910, 16] on icon "button" at bounding box center [907, 17] width 10 height 12
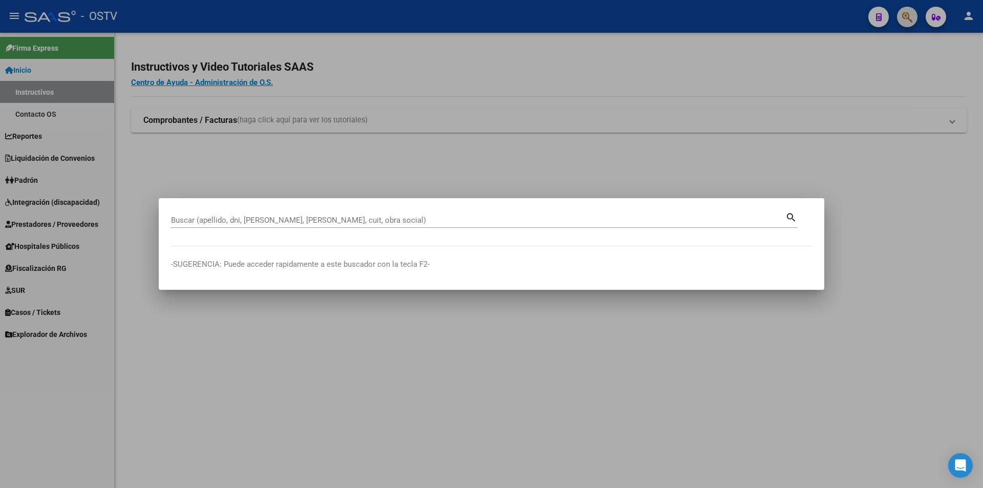
paste input "22082188"
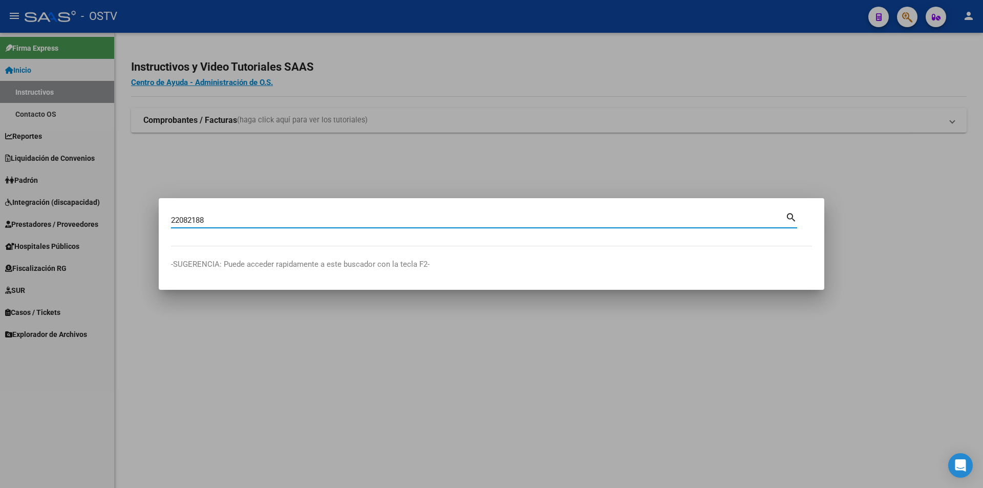
type input "22082188"
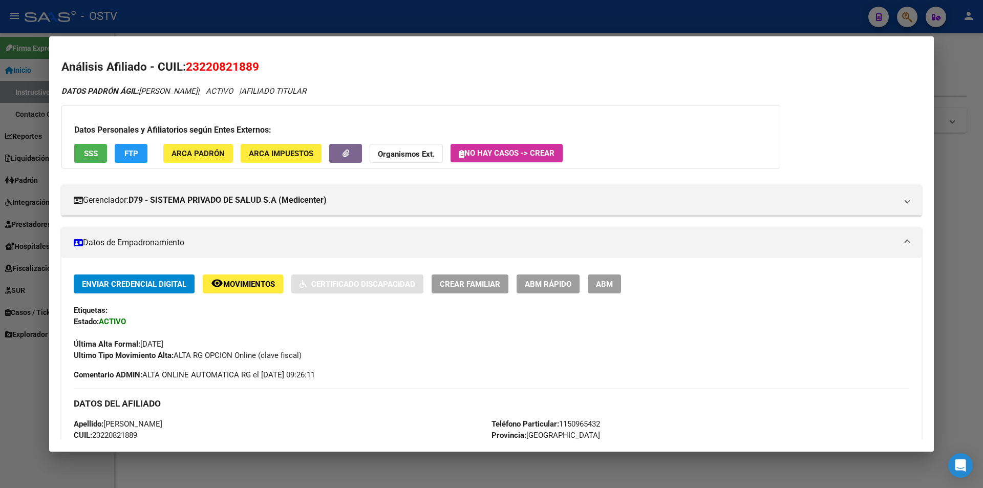
click at [350, 69] on h2 "Análisis Afiliado - CUIL: 23220821889" at bounding box center [491, 66] width 860 height 17
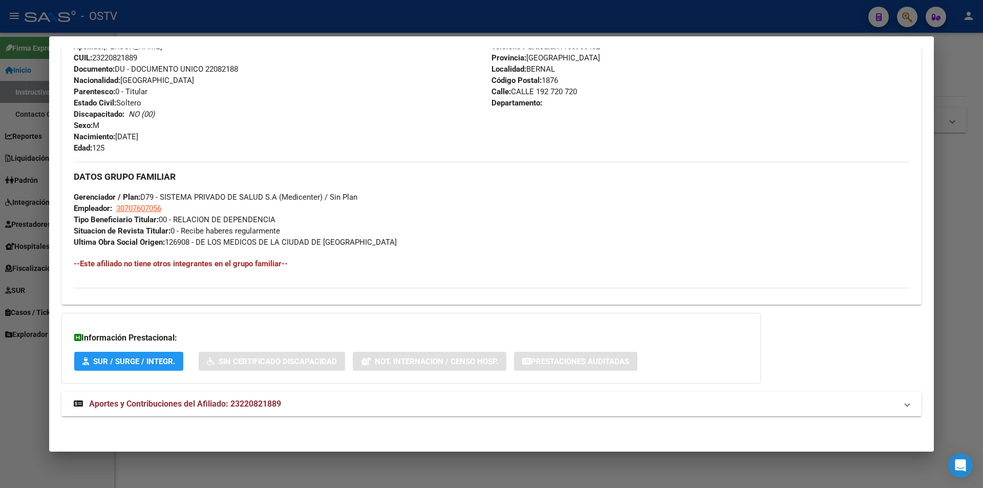
click at [296, 390] on div "DATOS PADRÓN ÁGIL: [PERSON_NAME] | ACTIVO | AFILIADO TITULAR Datos Personales y…" at bounding box center [491, 68] width 860 height 720
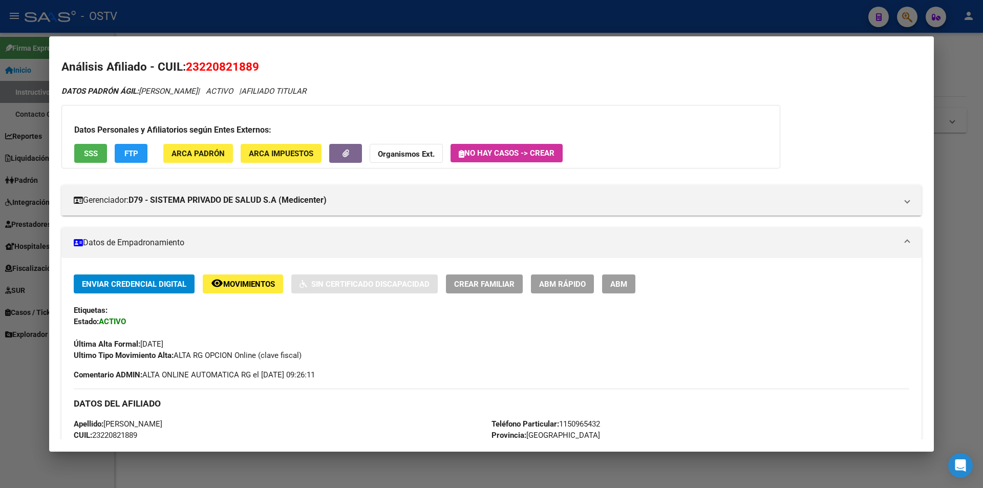
click at [115, 144] on div "Datos Personales y Afiliatorios según Entes Externos: SSS FTP ARCA Padrón ARCA …" at bounding box center [420, 136] width 719 height 63
click at [133, 147] on button "FTP" at bounding box center [131, 153] width 33 height 19
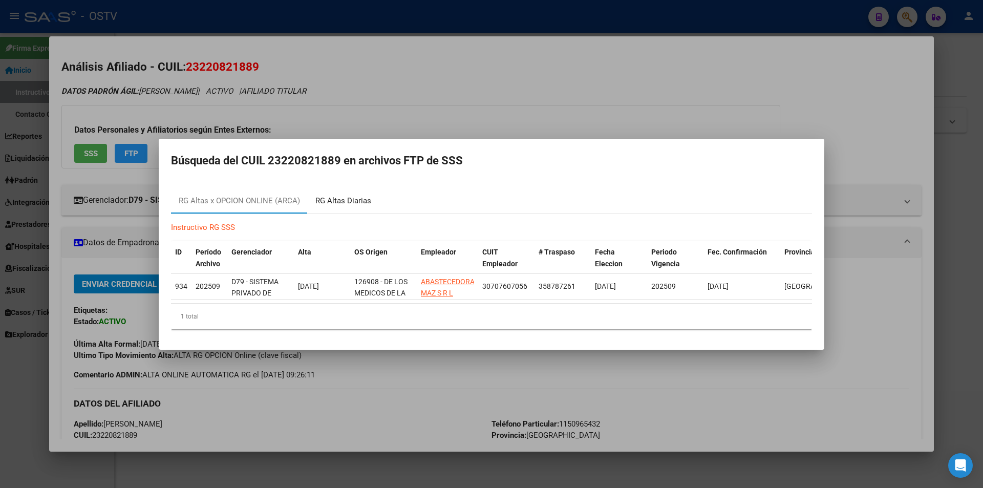
click at [318, 195] on div "RG Altas Diarias" at bounding box center [343, 201] width 56 height 12
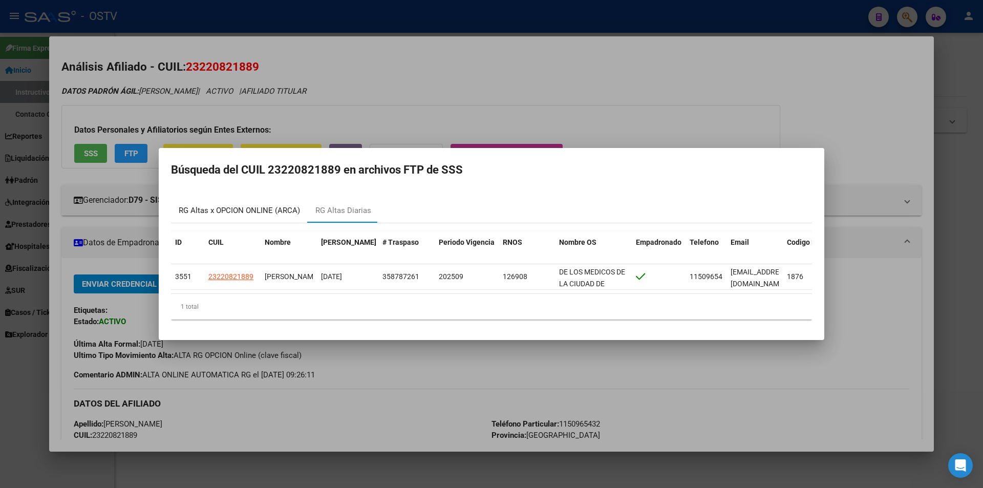
click at [259, 208] on div "RG Altas x OPCION ONLINE (ARCA)" at bounding box center [239, 211] width 121 height 12
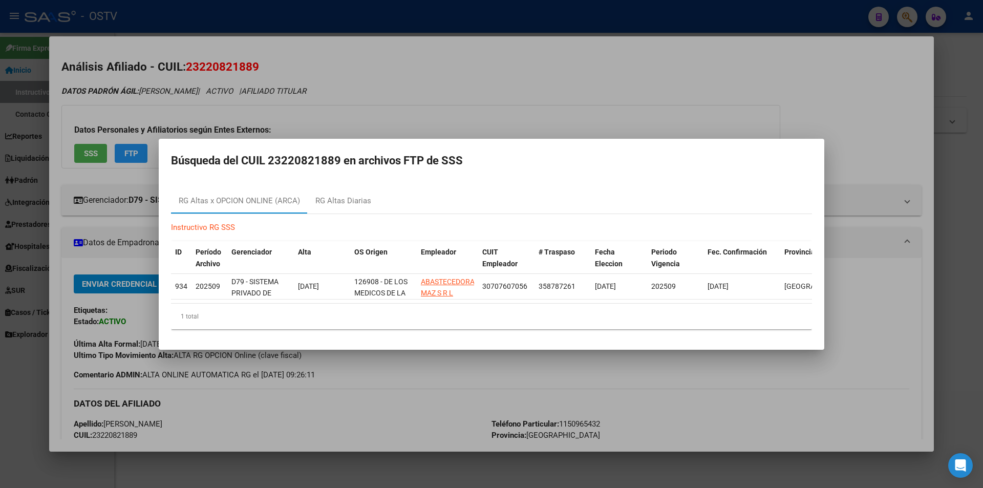
click at [305, 401] on div at bounding box center [491, 244] width 983 height 488
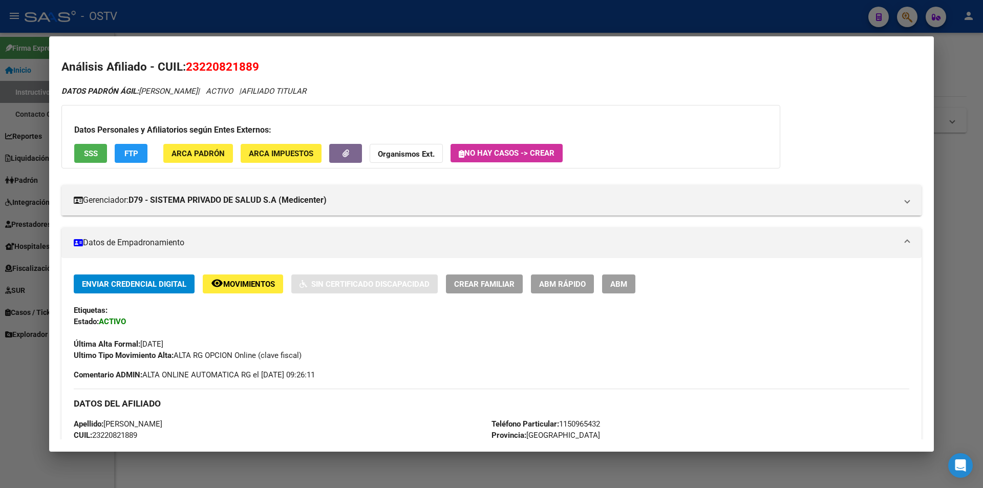
click at [266, 280] on span "Movimientos" at bounding box center [249, 284] width 52 height 9
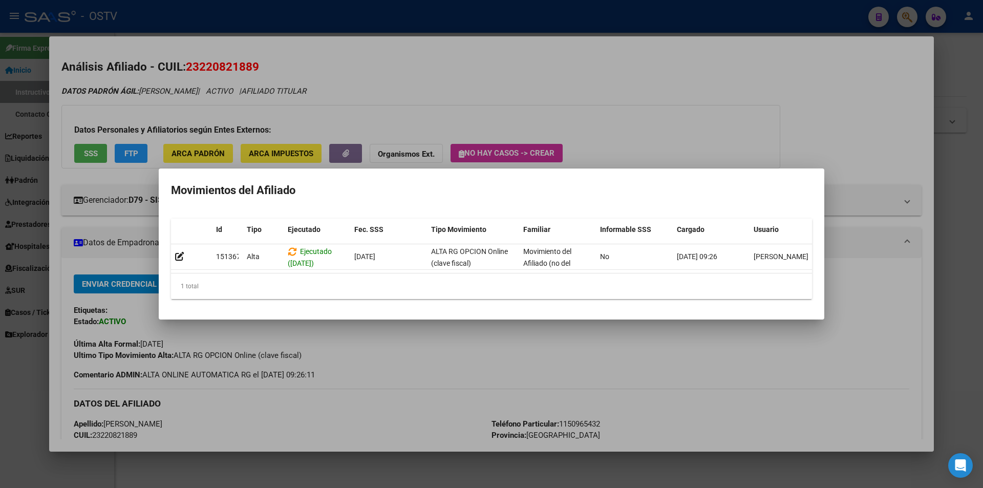
click at [374, 371] on div at bounding box center [491, 244] width 983 height 488
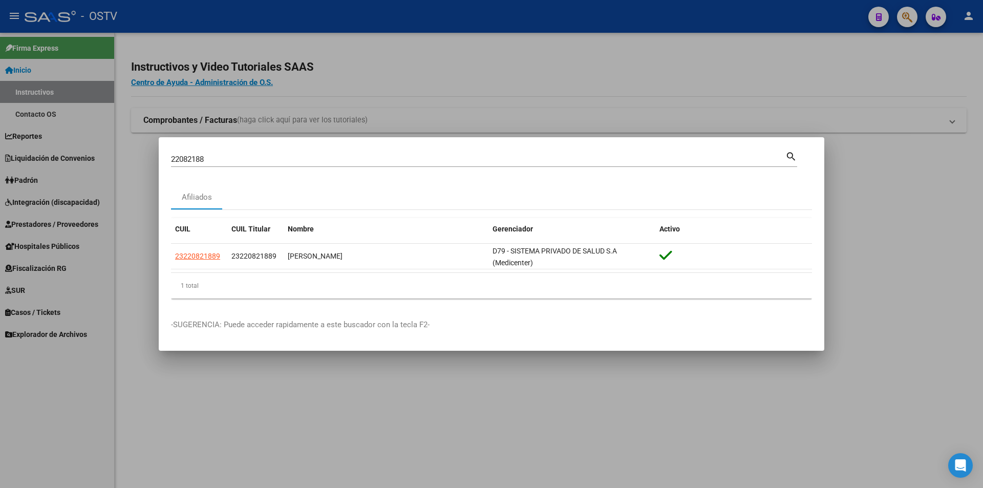
click at [297, 157] on input "22082188" at bounding box center [478, 159] width 614 height 9
type input "27210925894"
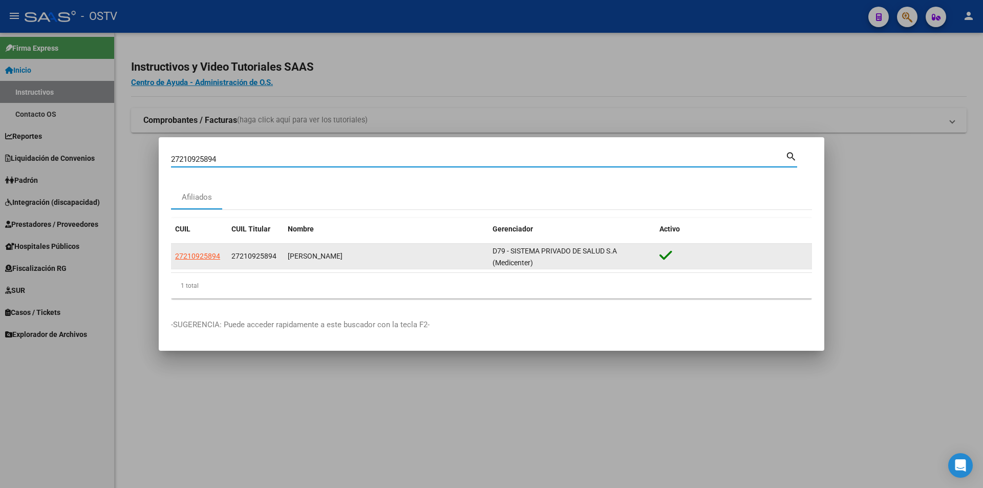
click at [186, 252] on span "27210925894" at bounding box center [197, 256] width 45 height 8
type textarea "27210925894"
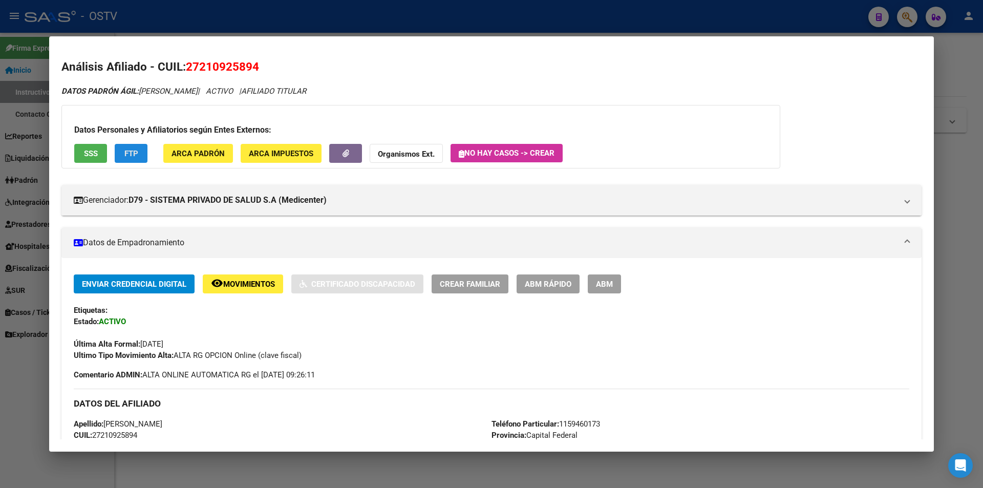
click at [143, 151] on button "FTP" at bounding box center [131, 153] width 33 height 19
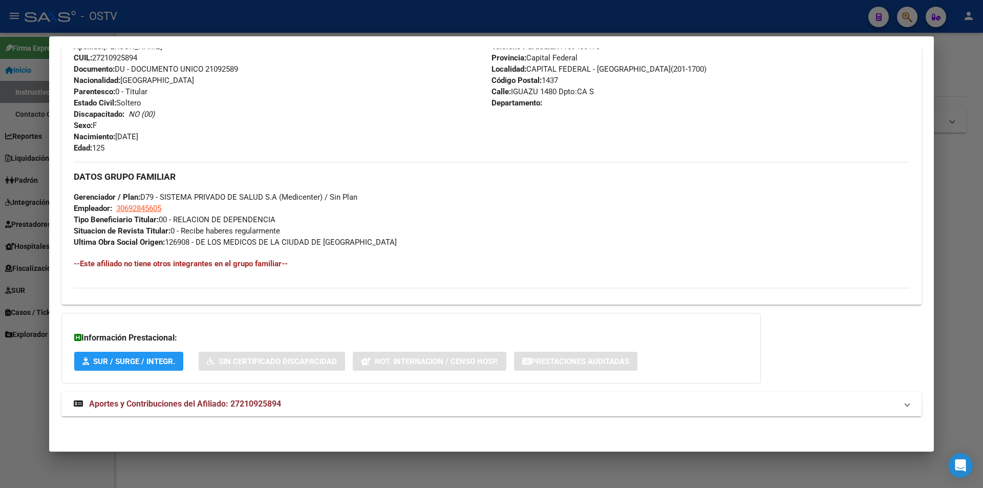
click at [169, 392] on mat-expansion-panel-header "Aportes y Contribuciones del Afiliado: 27210925894" at bounding box center [491, 404] width 860 height 25
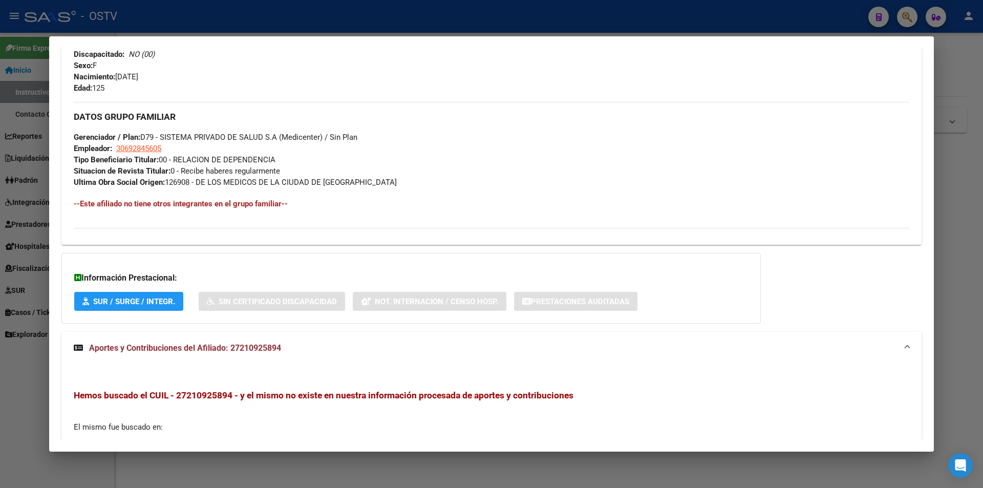
scroll to position [0, 0]
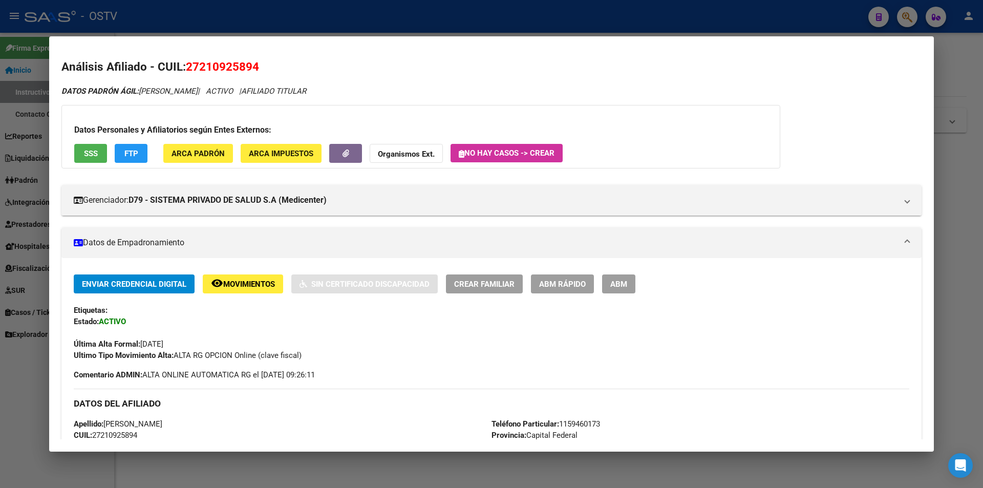
click at [275, 280] on span "Movimientos" at bounding box center [249, 284] width 52 height 9
click at [420, 159] on strong "Organismos Ext." at bounding box center [406, 154] width 57 height 9
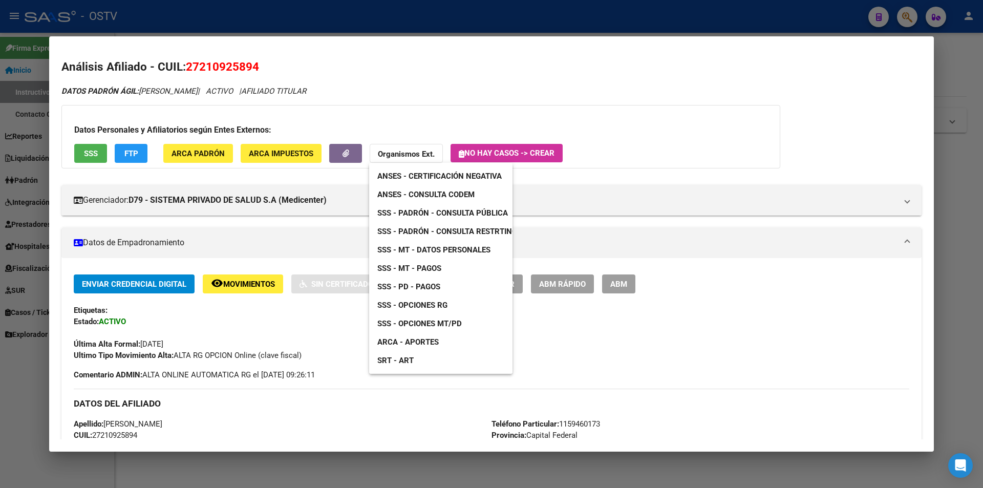
click at [295, 190] on div at bounding box center [491, 244] width 983 height 488
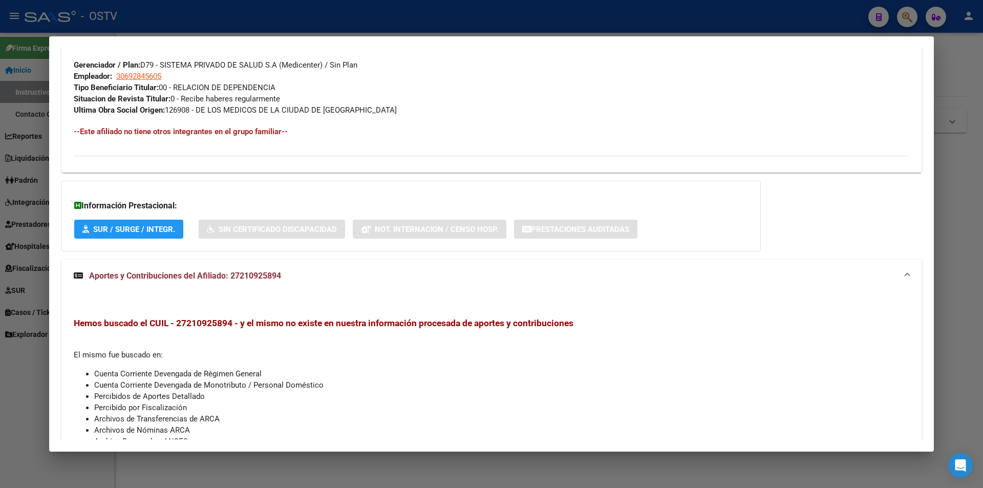
scroll to position [565, 0]
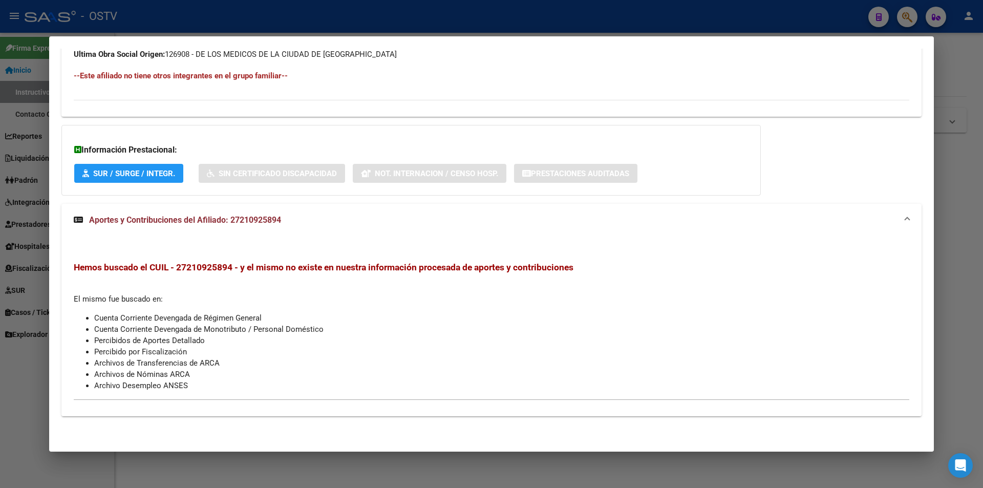
click at [19, 165] on div at bounding box center [491, 244] width 983 height 488
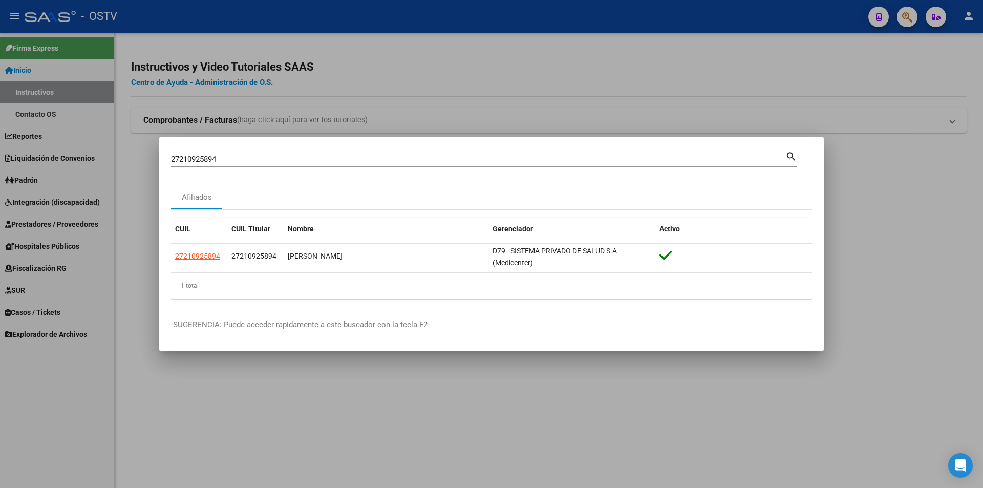
click at [36, 68] on div at bounding box center [491, 244] width 983 height 488
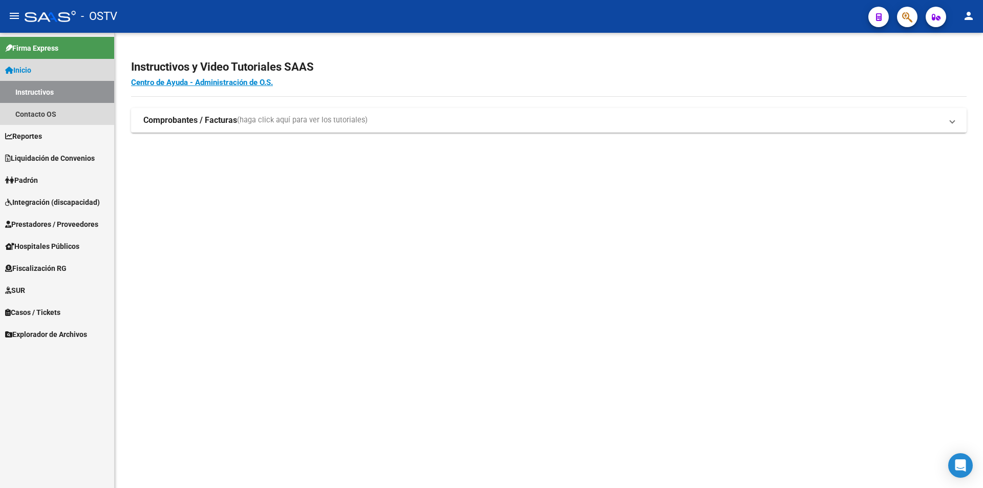
click at [36, 68] on link "Inicio" at bounding box center [57, 70] width 114 height 22
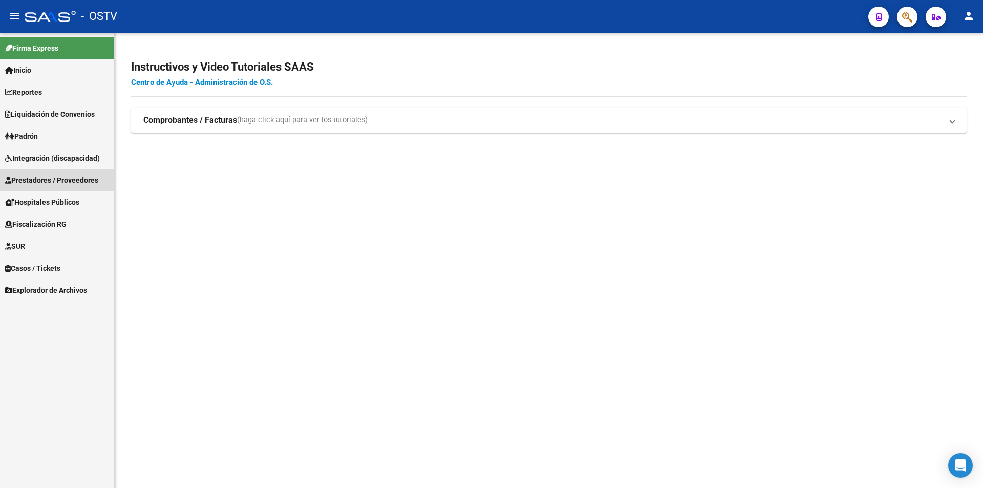
click at [68, 183] on span "Prestadores / Proveedores" at bounding box center [51, 180] width 93 height 11
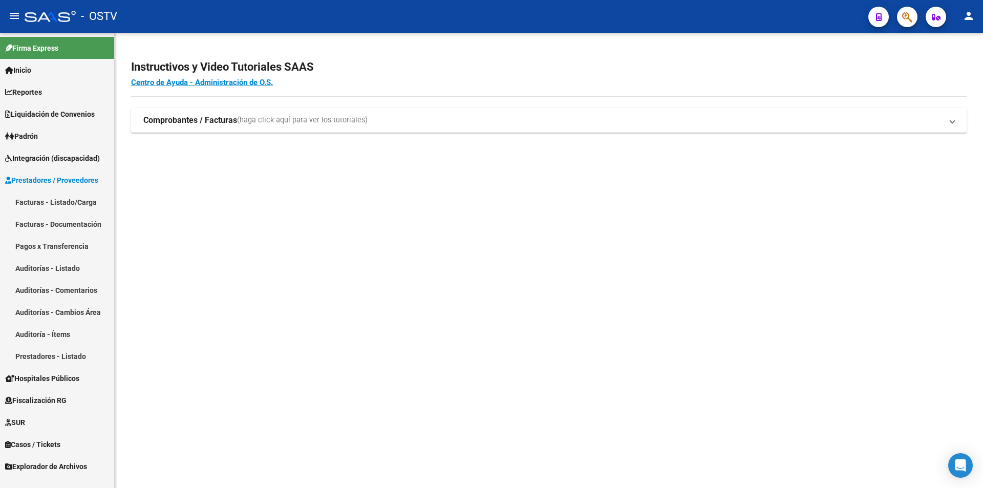
click at [68, 183] on span "Prestadores / Proveedores" at bounding box center [51, 180] width 93 height 11
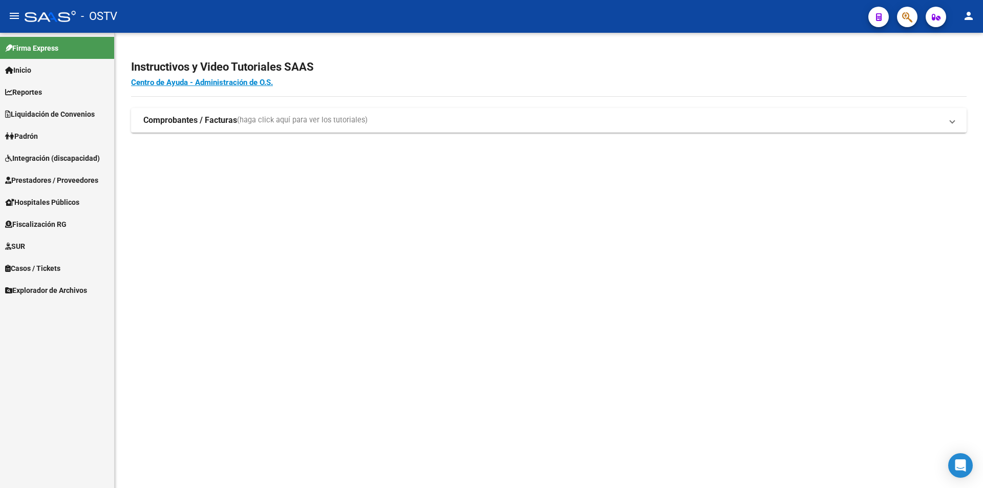
click at [60, 198] on span "Hospitales Públicos" at bounding box center [42, 202] width 74 height 11
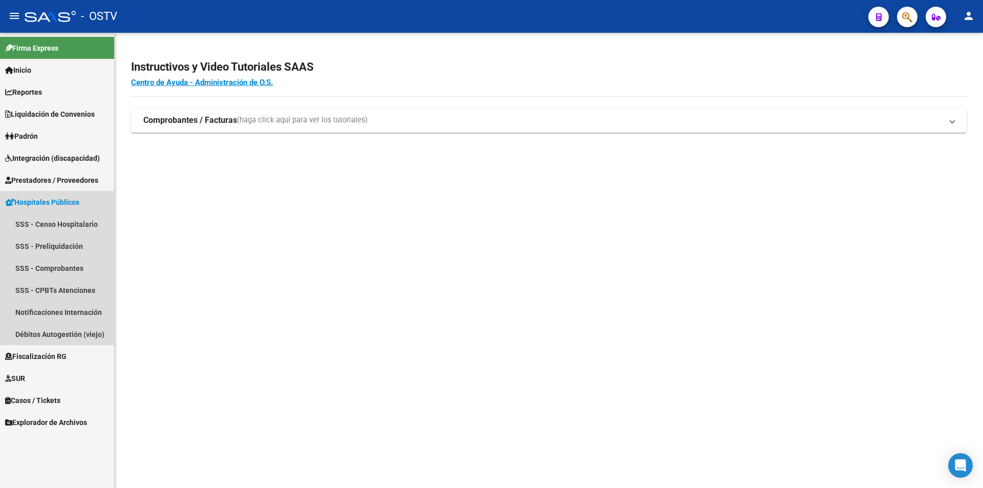
click at [60, 198] on span "Hospitales Públicos" at bounding box center [42, 202] width 74 height 11
